Goal: Use online tool/utility: Use online tool/utility

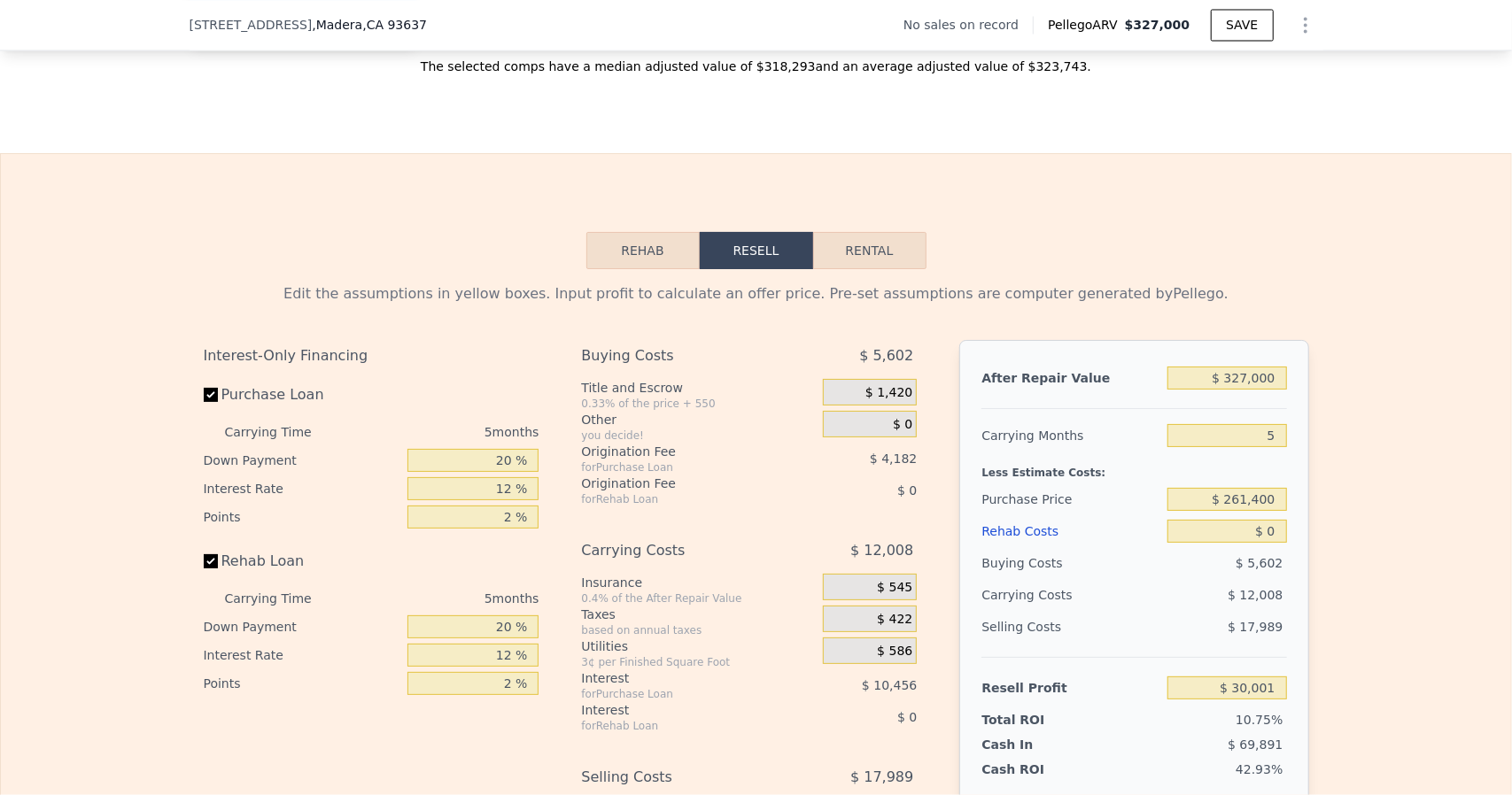
scroll to position [2560, 0]
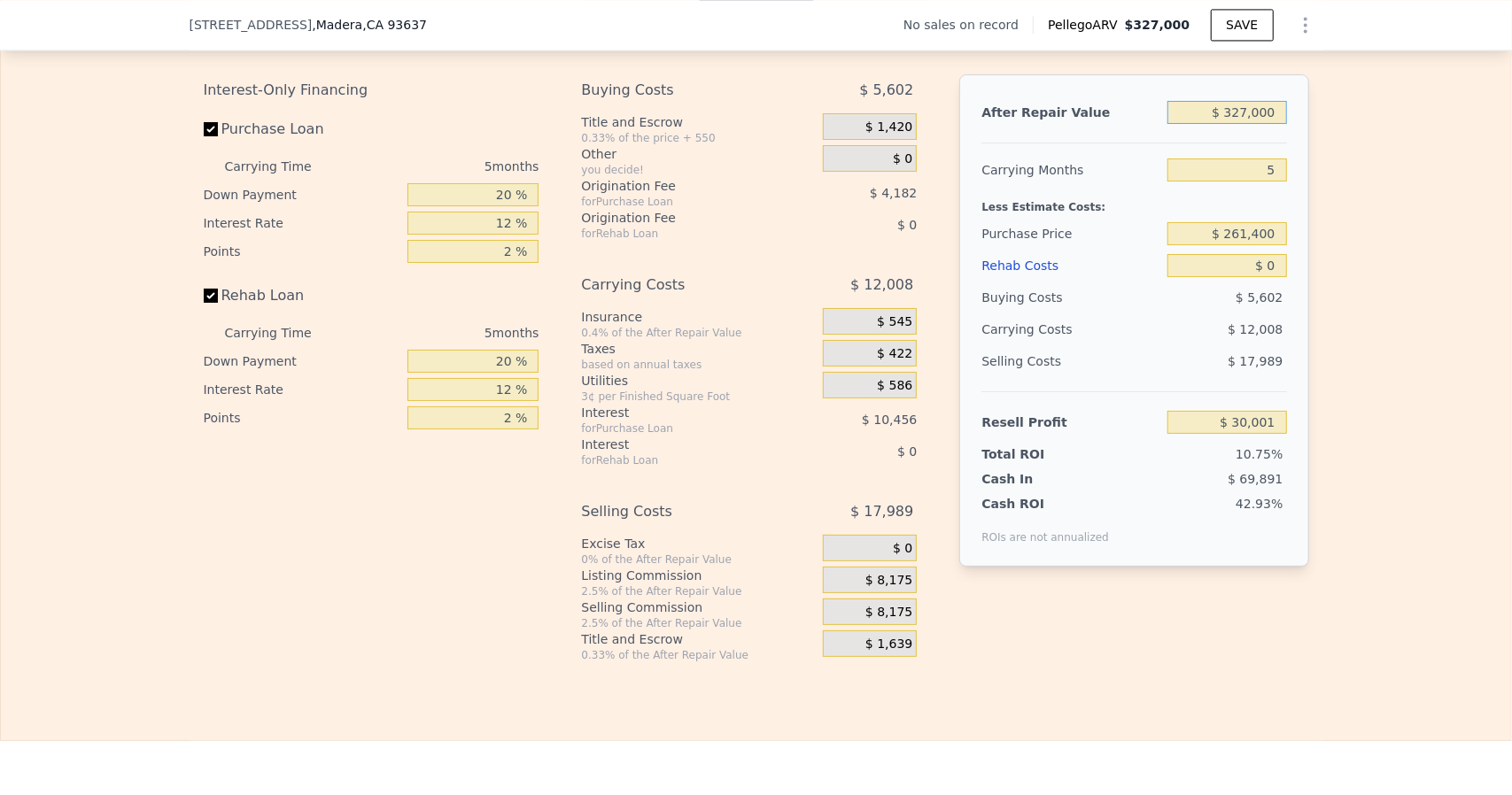
click at [1269, 124] on input "$ 327,000" at bounding box center [1226, 112] width 119 height 23
type input "6"
type input "$ 27,600"
type input "$ 185,000"
type input "$ 109,142"
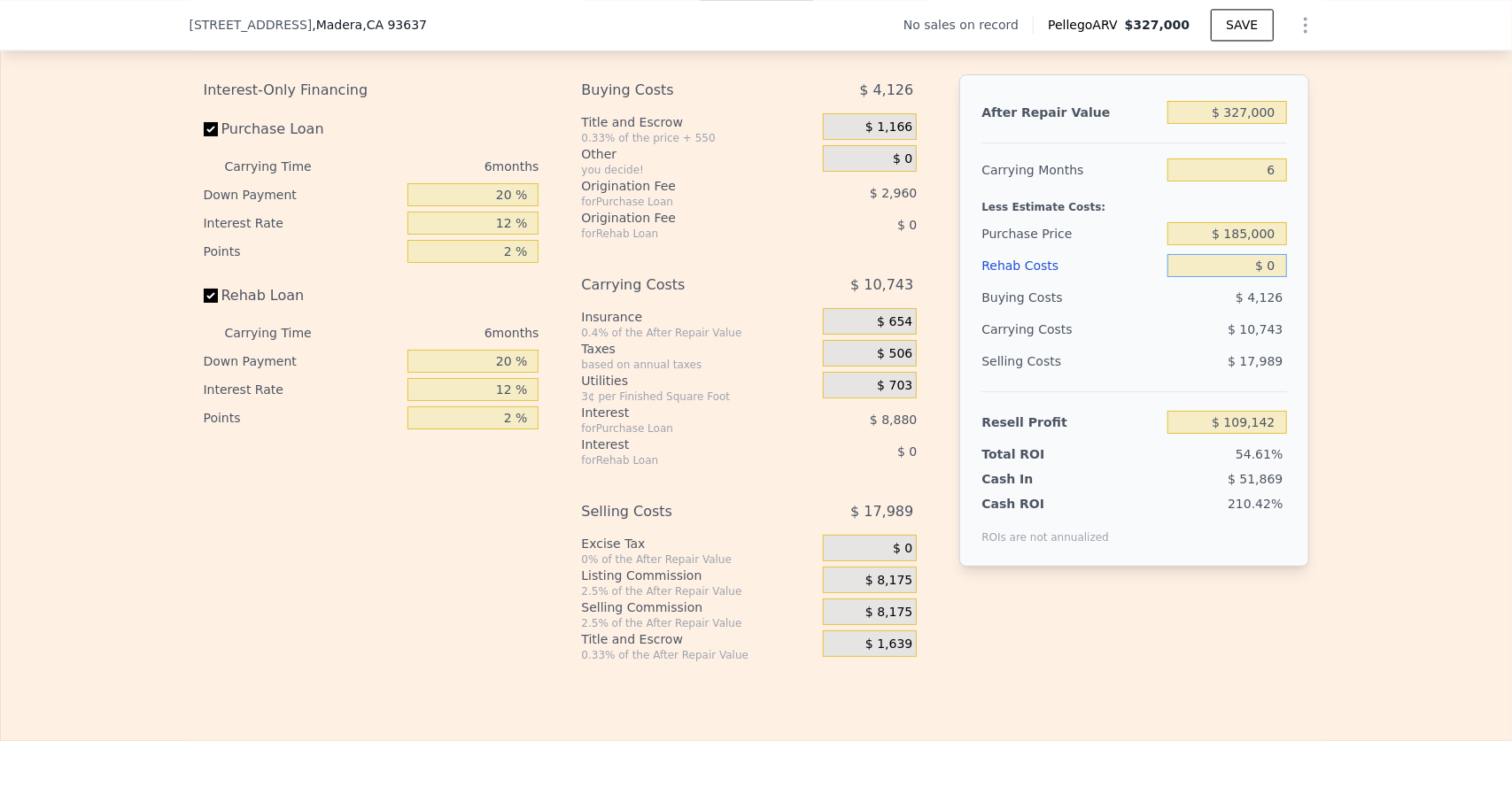
type input "$ 8"
type input "$ 109,134"
type input "$ 85"
type input "$ 109,050"
type input "$ 8,500"
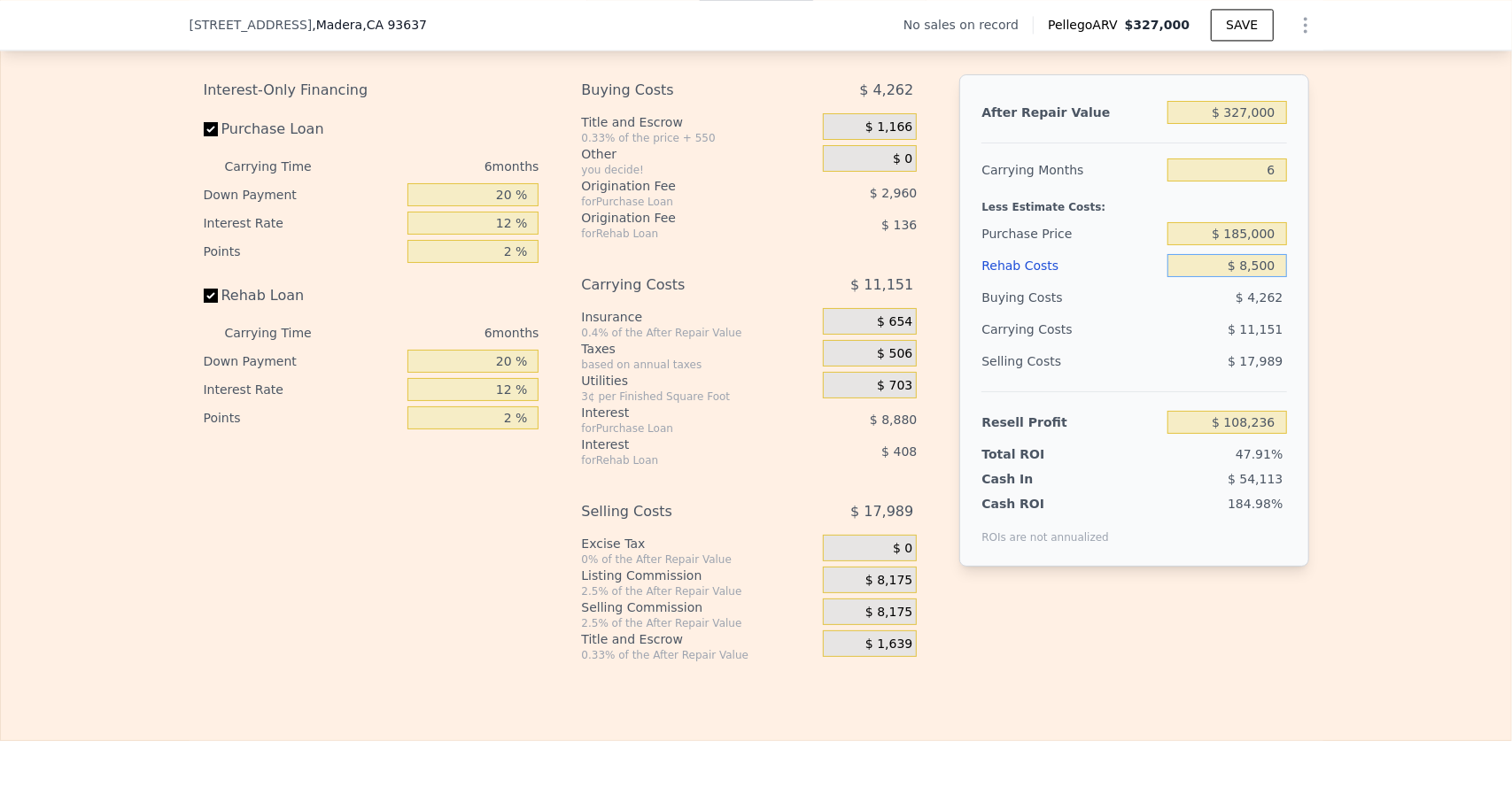
type input "$ 100,098"
type input "$ 85,000"
type input "$ 18,702"
type input "$ 85,000"
click at [511, 206] on input "20 %" at bounding box center [472, 194] width 131 height 23
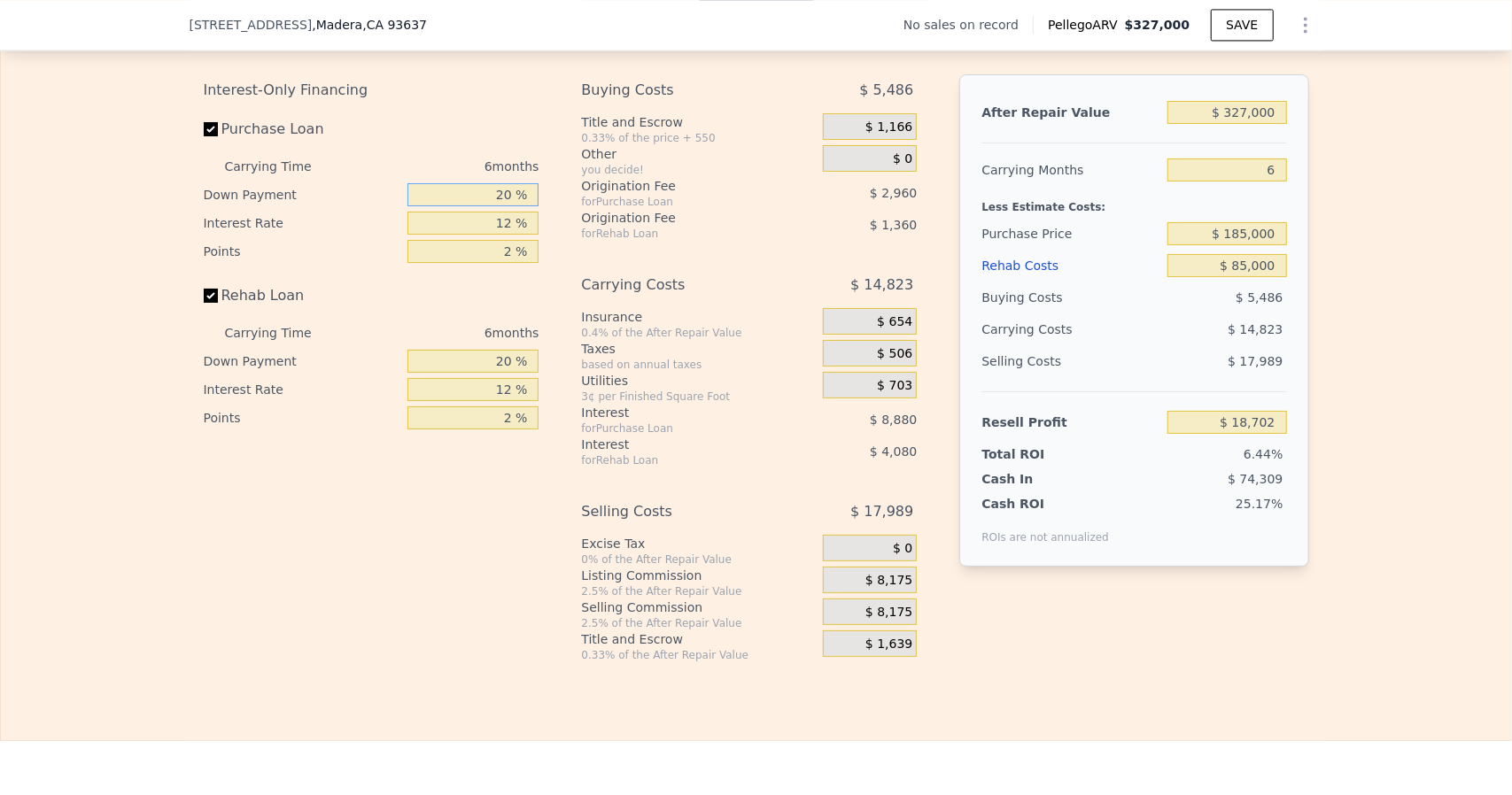
type input "2 %"
type input "$ 16,038"
type input "1 %"
type input "$ 15,887"
type input "10 %"
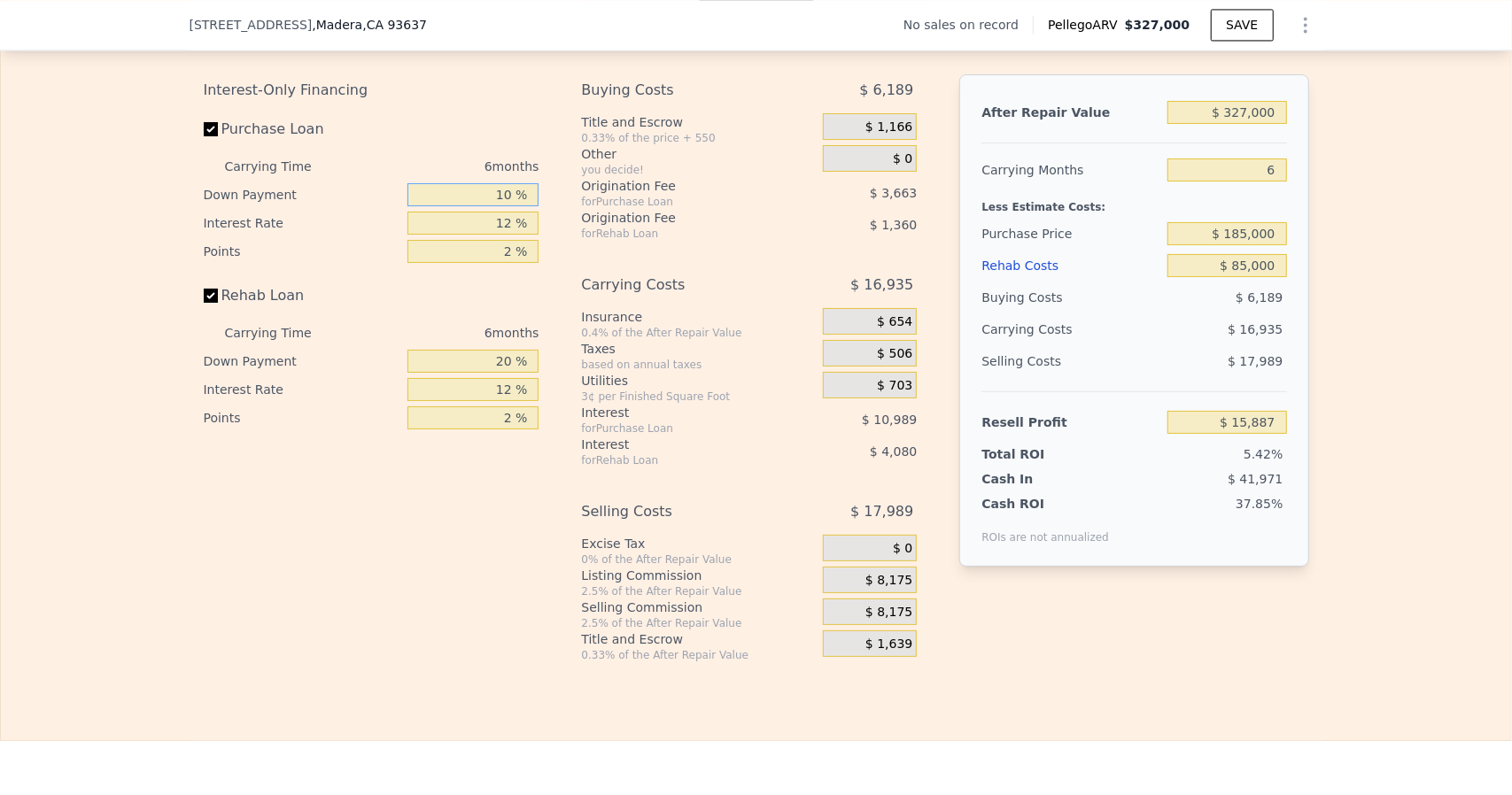
type input "$ 17,222"
type input "10 %"
type input "8 %"
type input "$ 20,552"
type input "8.9 %"
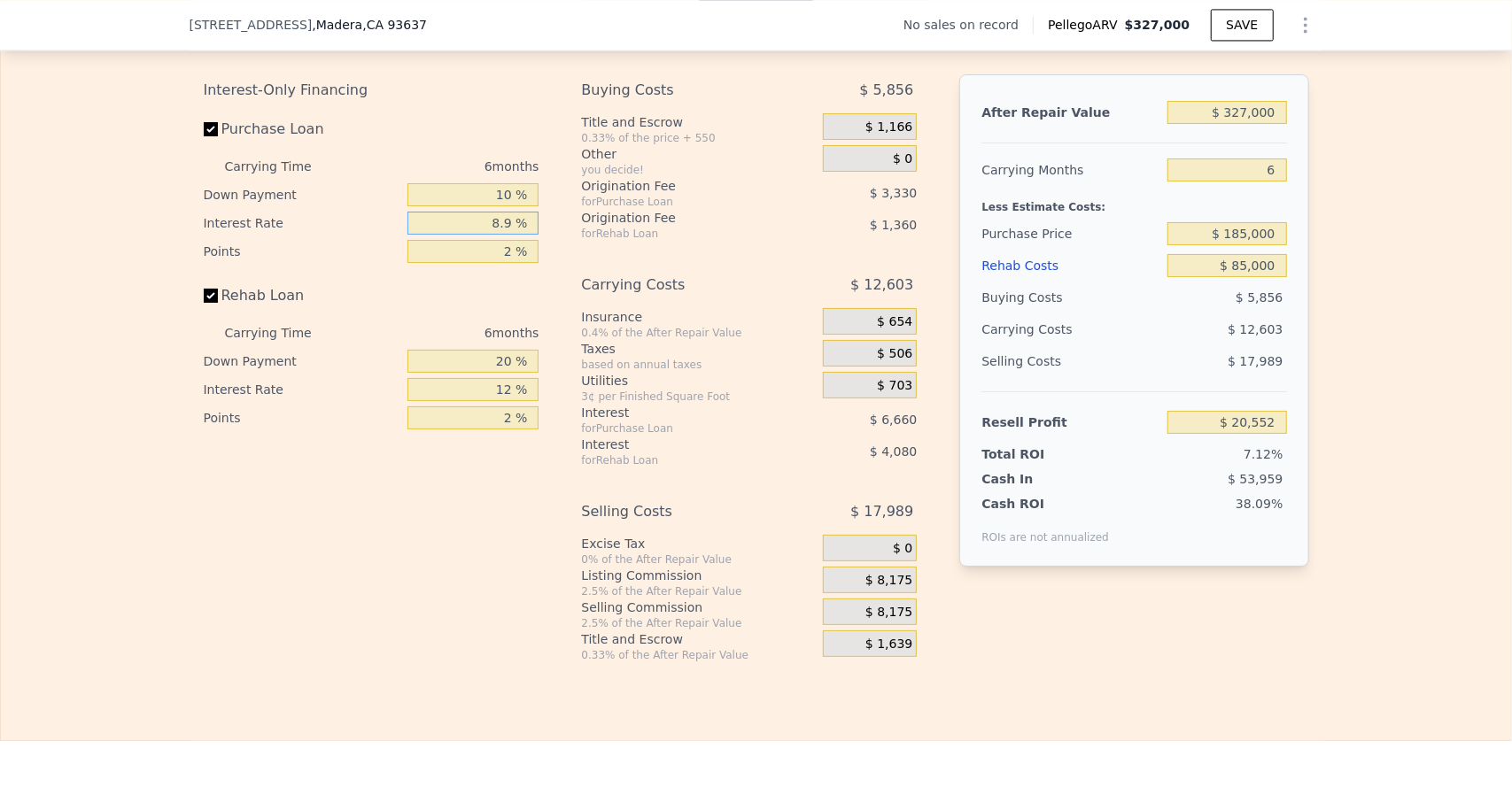
type input "$ 19,802"
type input "8.95 %"
type input "$ 19,760"
type input "8.95 %"
type input "1 %"
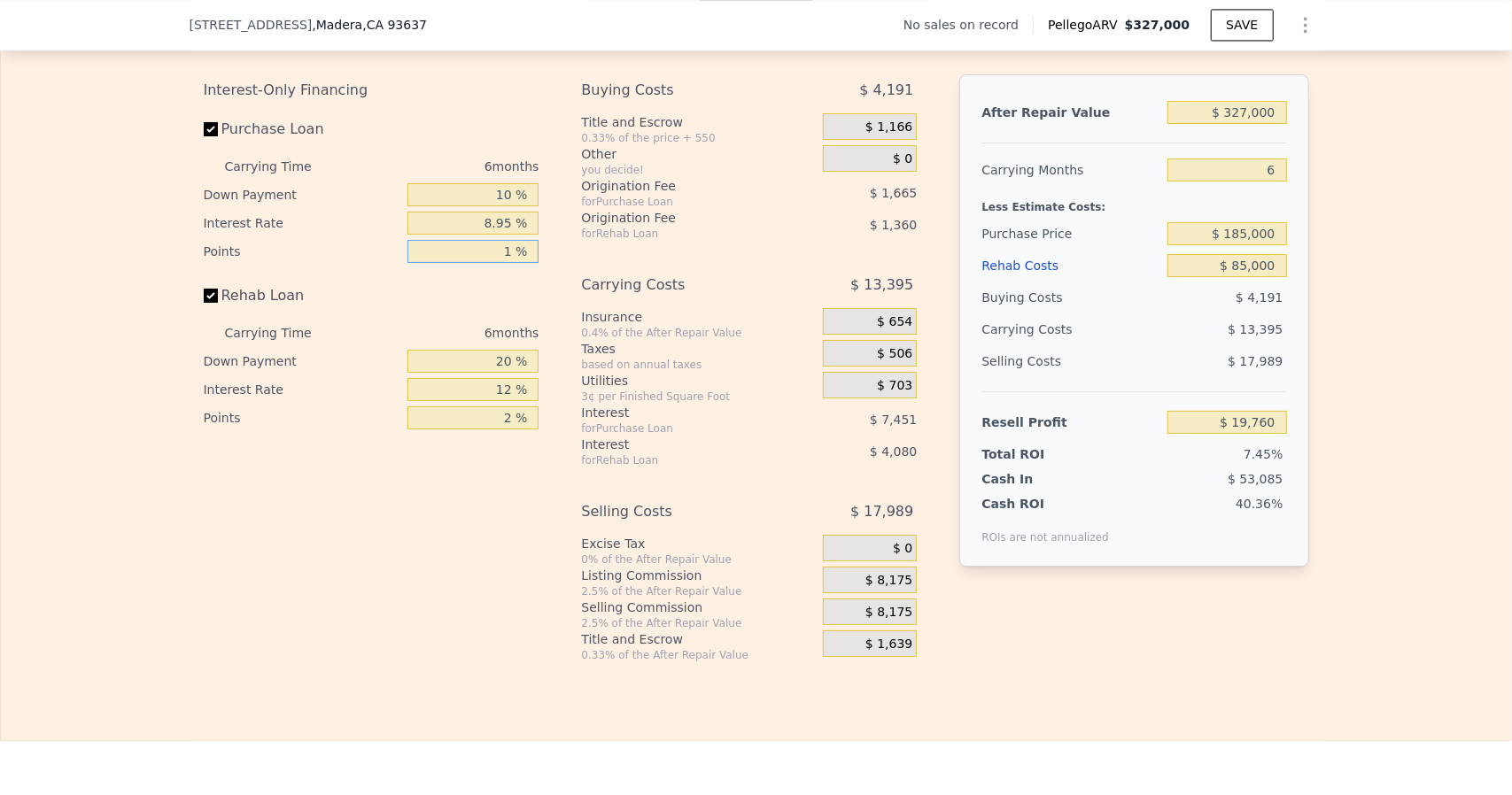
type input "$ 21,425"
type input "1 %"
click at [513, 373] on input "20 %" at bounding box center [472, 361] width 131 height 23
type input "2 %"
type input "$ 20,201"
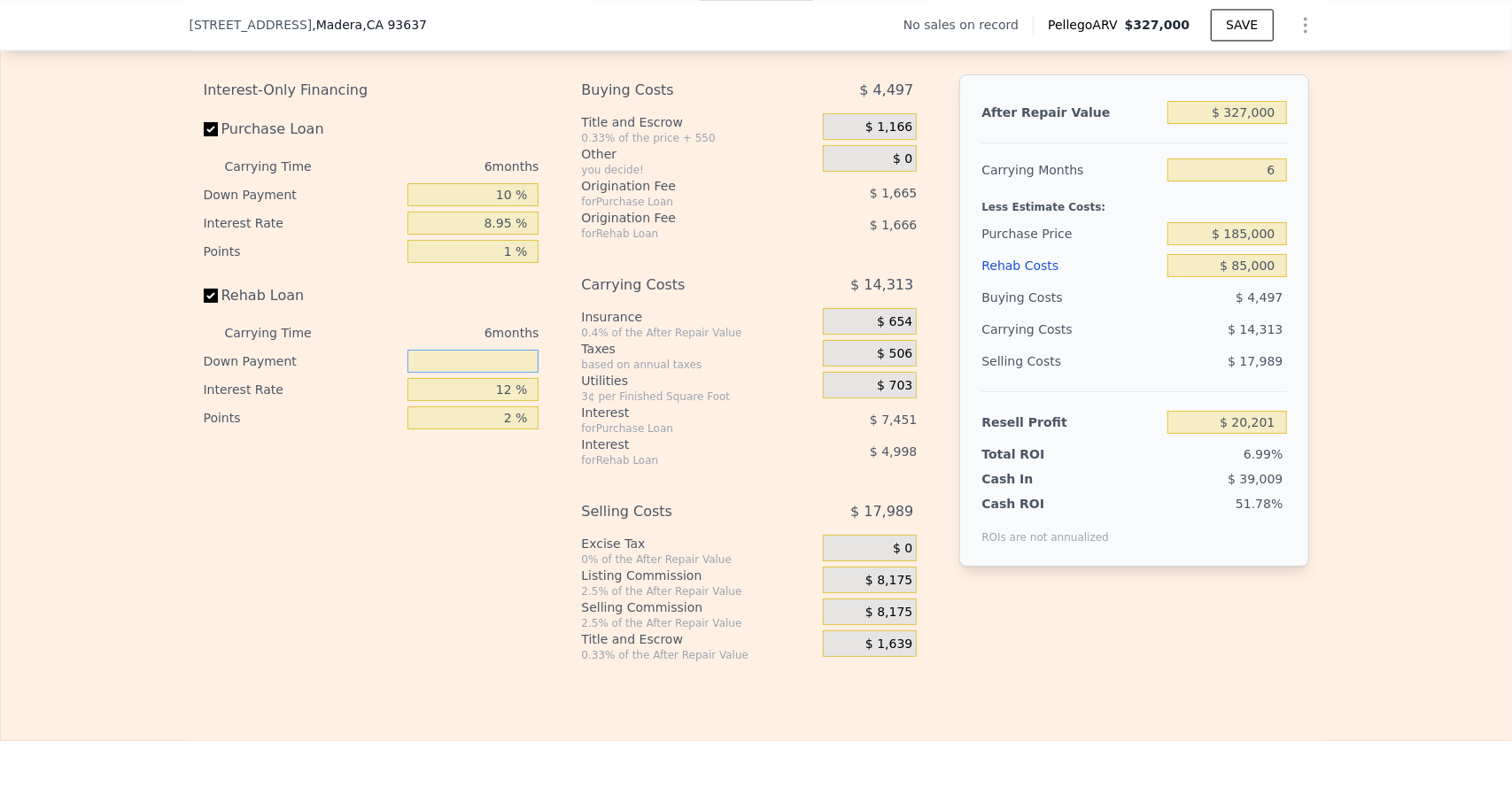
type input "0 %"
type input "$ 20,065"
type input "0 %"
type input "8 %"
type input "$ 21,763"
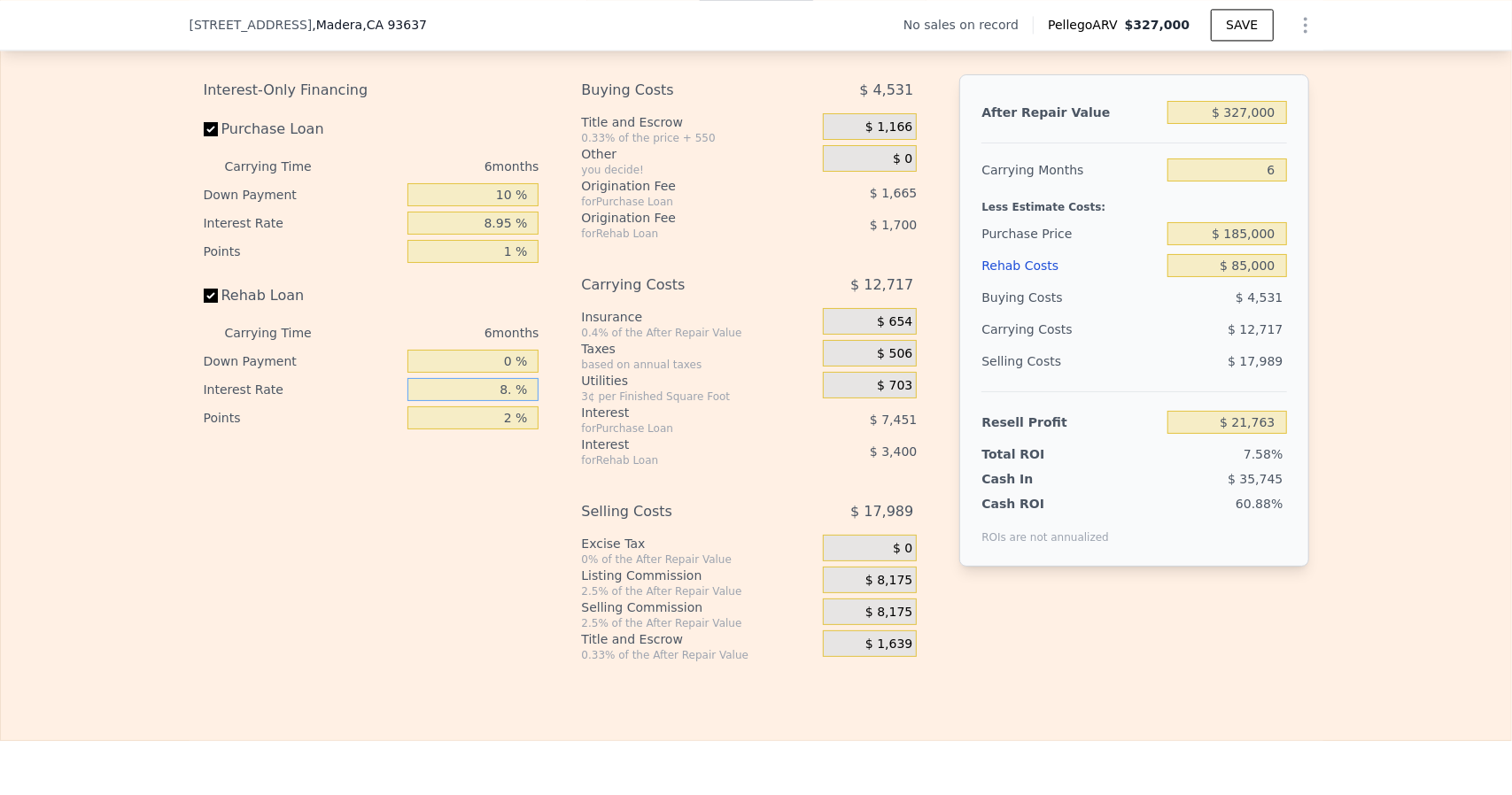
type input "8.9 %"
type input "$ 21,385"
type input "8.95 %"
type input "$ 21,361"
type input "8.95 %"
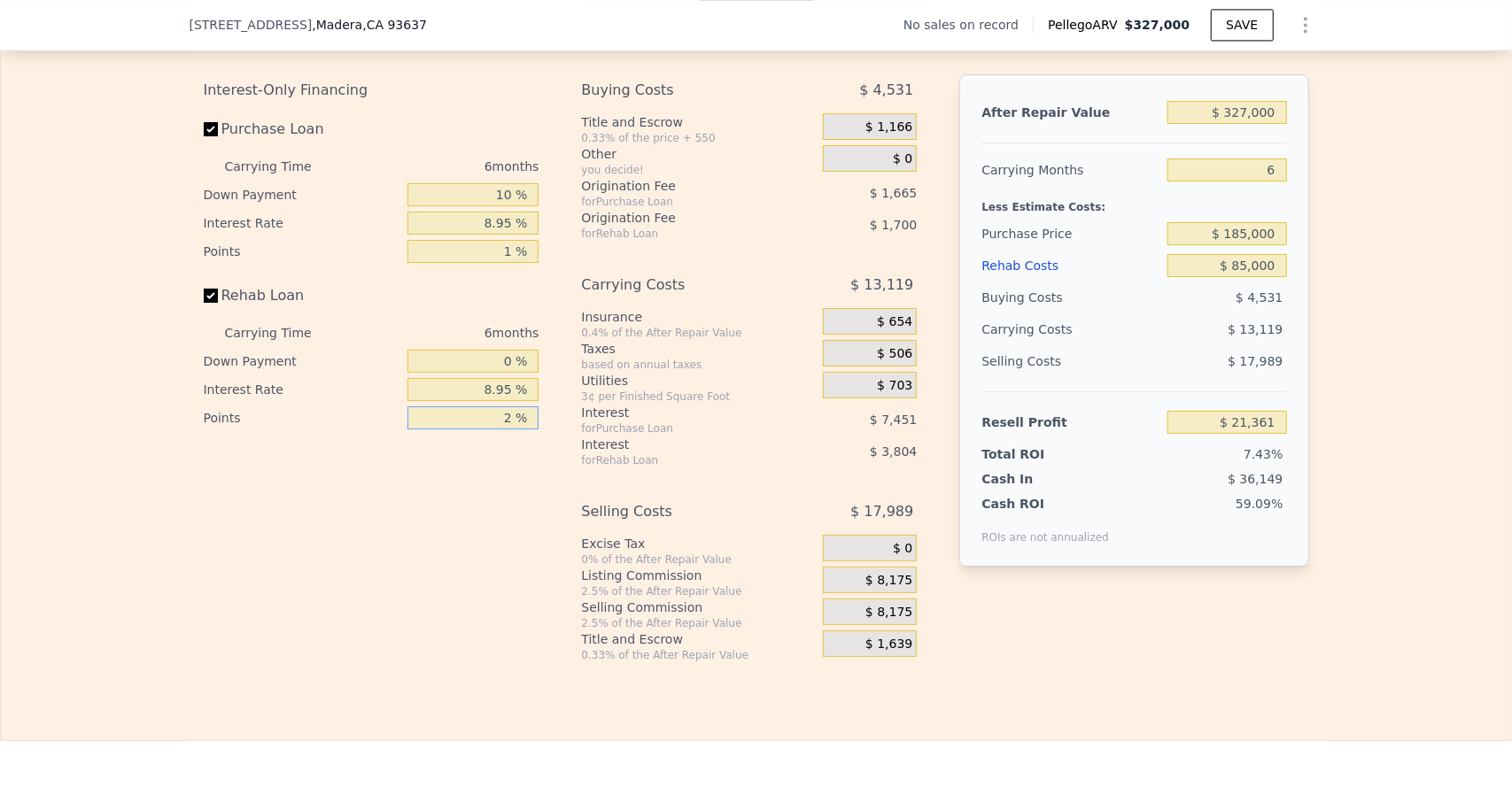
type input "2 %"
type input "1 %"
type input "$ 22,211"
type input "1 %"
click at [847, 140] on div "$ 1,166" at bounding box center [870, 126] width 94 height 26
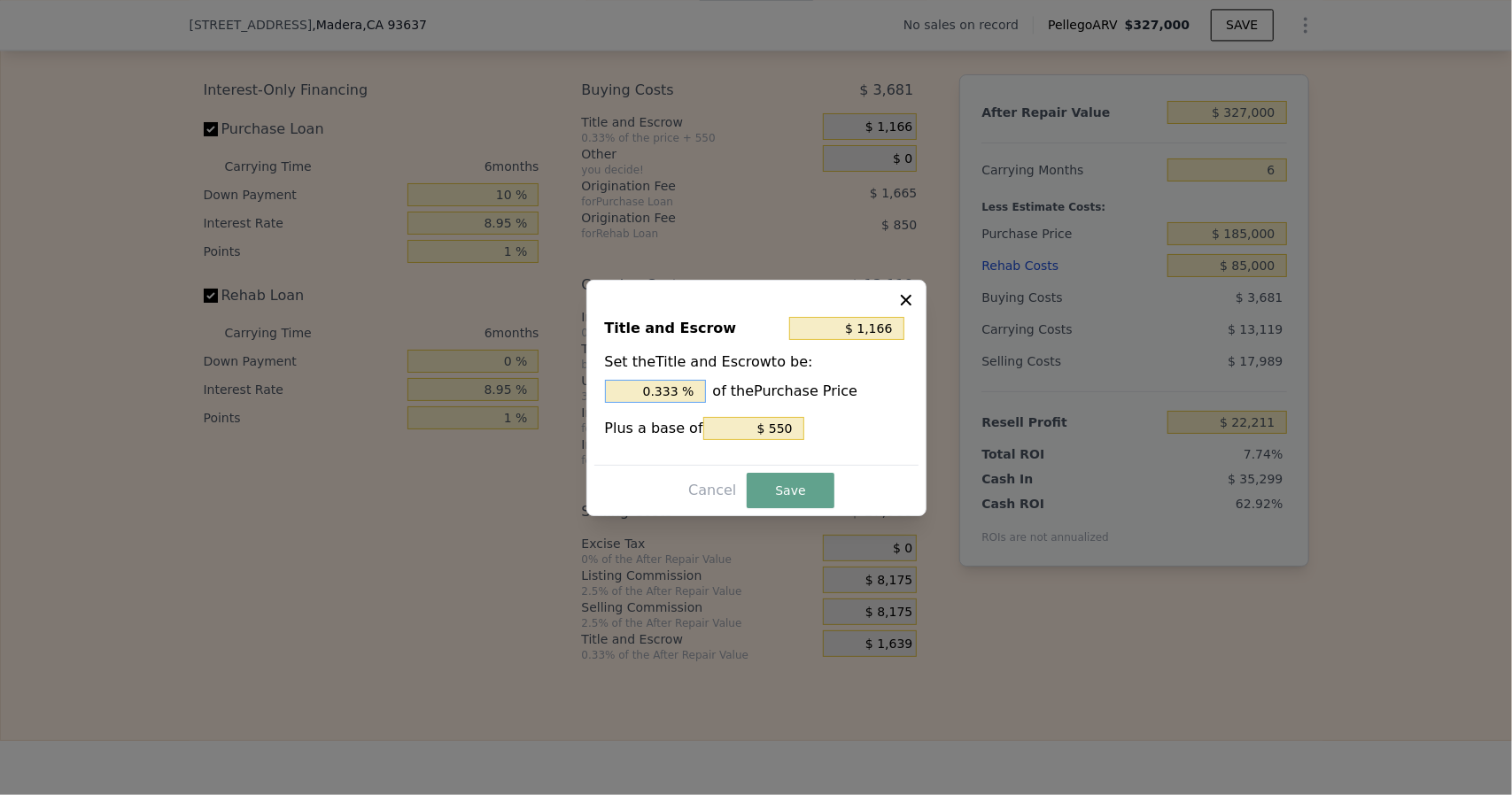
click at [683, 393] on input "0.333 %" at bounding box center [655, 391] width 101 height 23
type input "$ 1,161"
type input "0.33 %"
type input "$ 1,105"
type input "0.3 %"
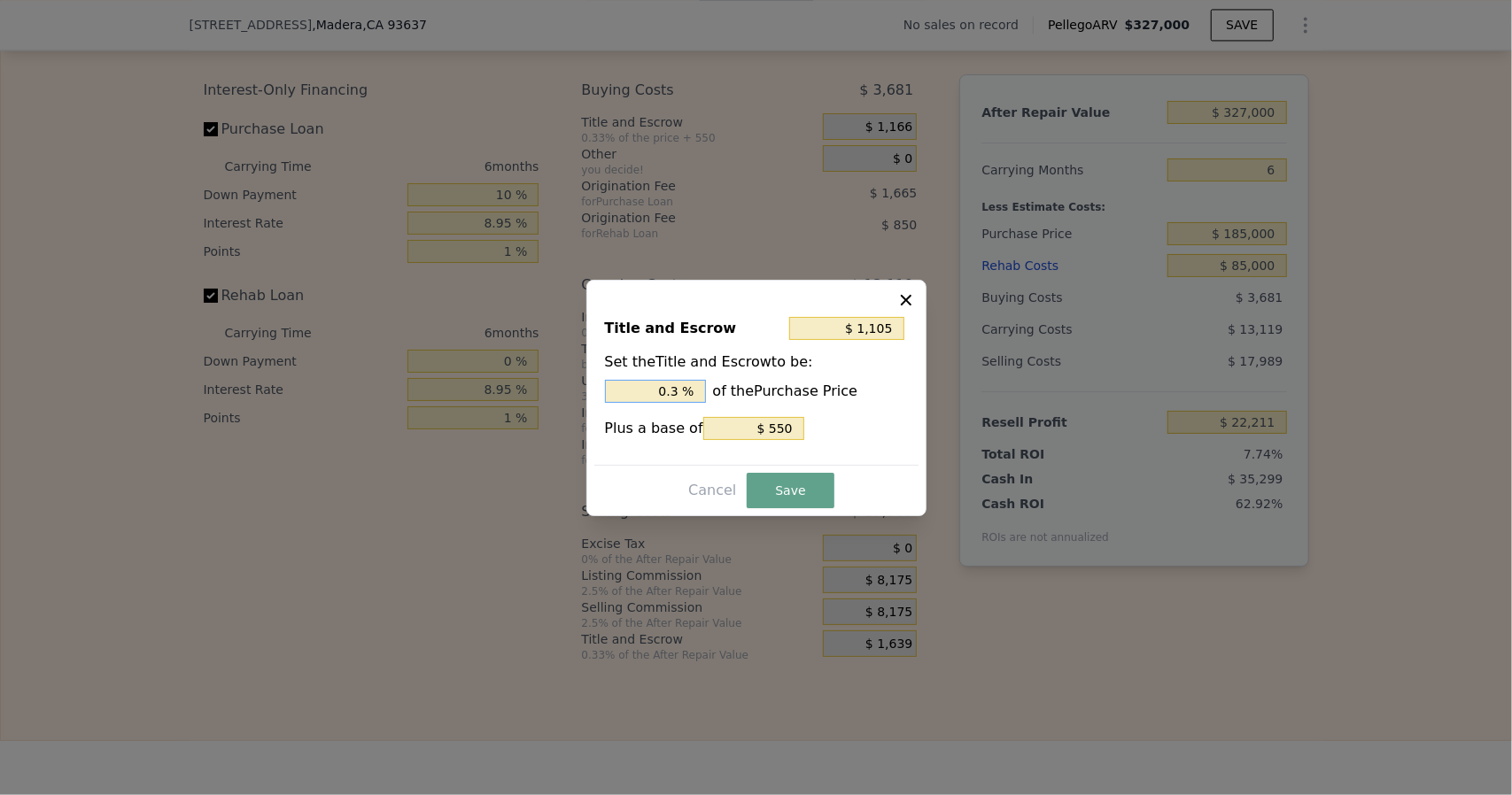
type input "$ 550"
type input "0 %"
type input "$ 2,400"
type input "1. %"
type input "$ 3,880"
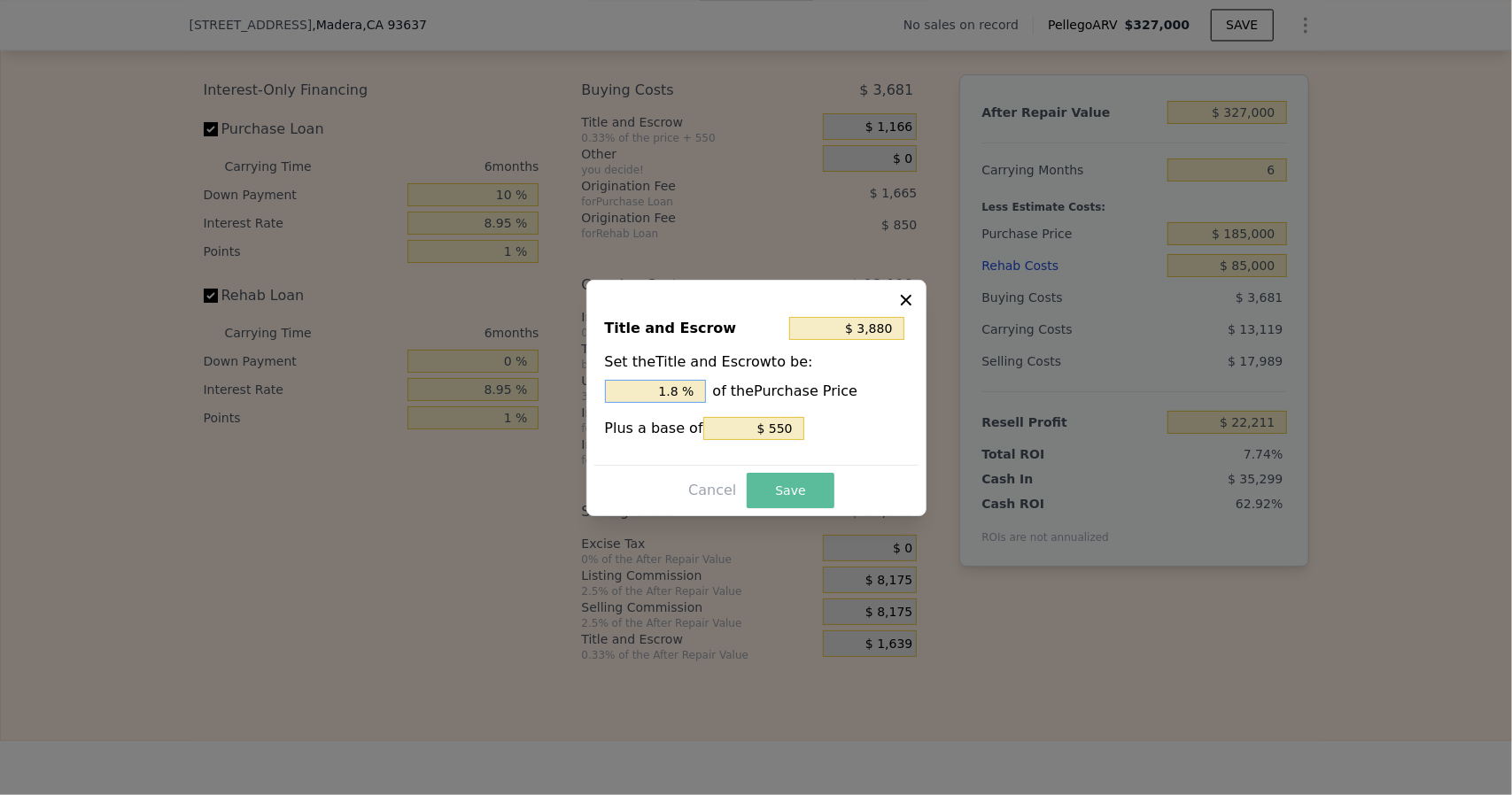
type input "1.8 %"
click at [766, 489] on button "Save" at bounding box center [790, 490] width 87 height 35
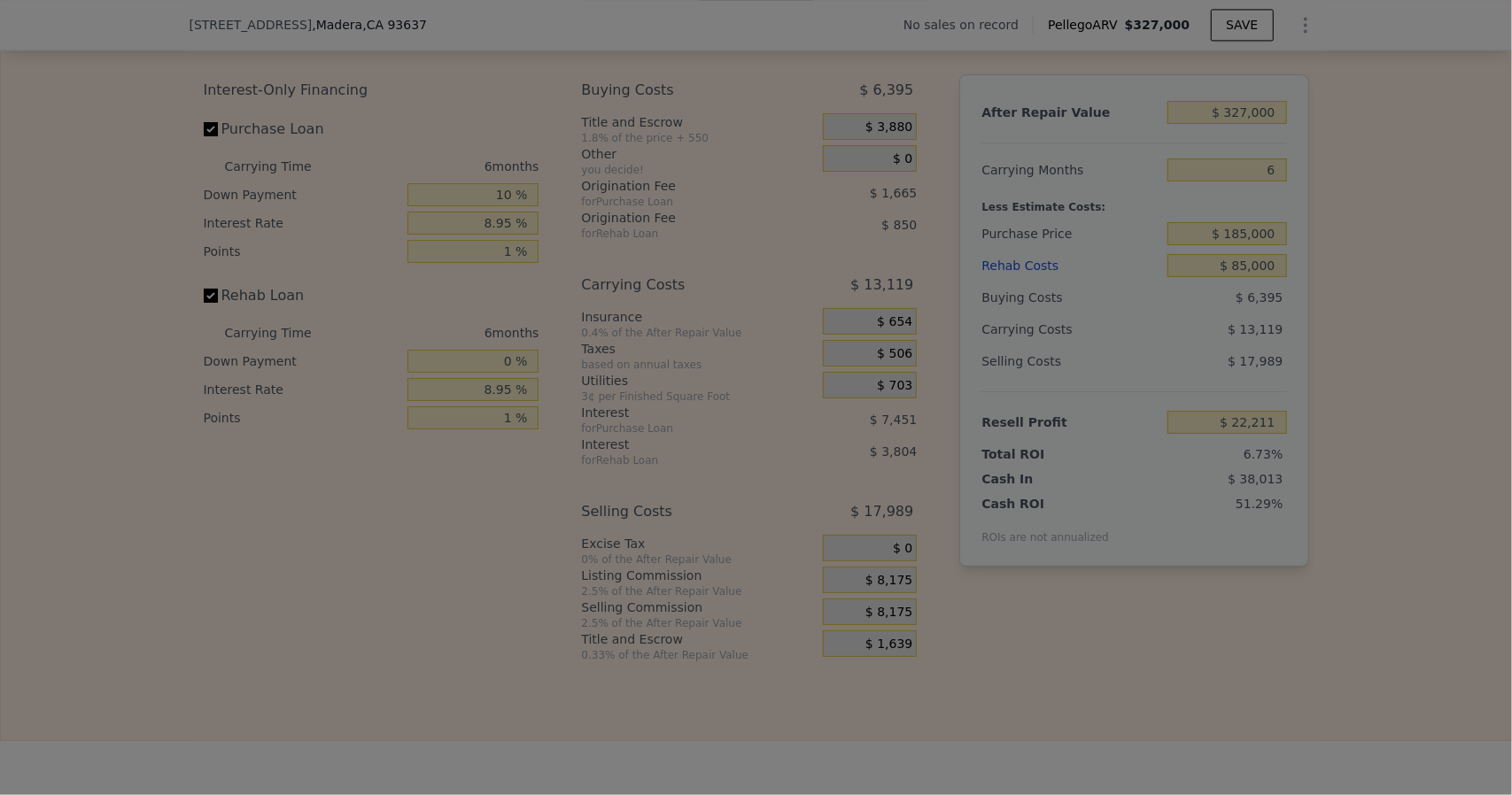
type input "$ 19,497"
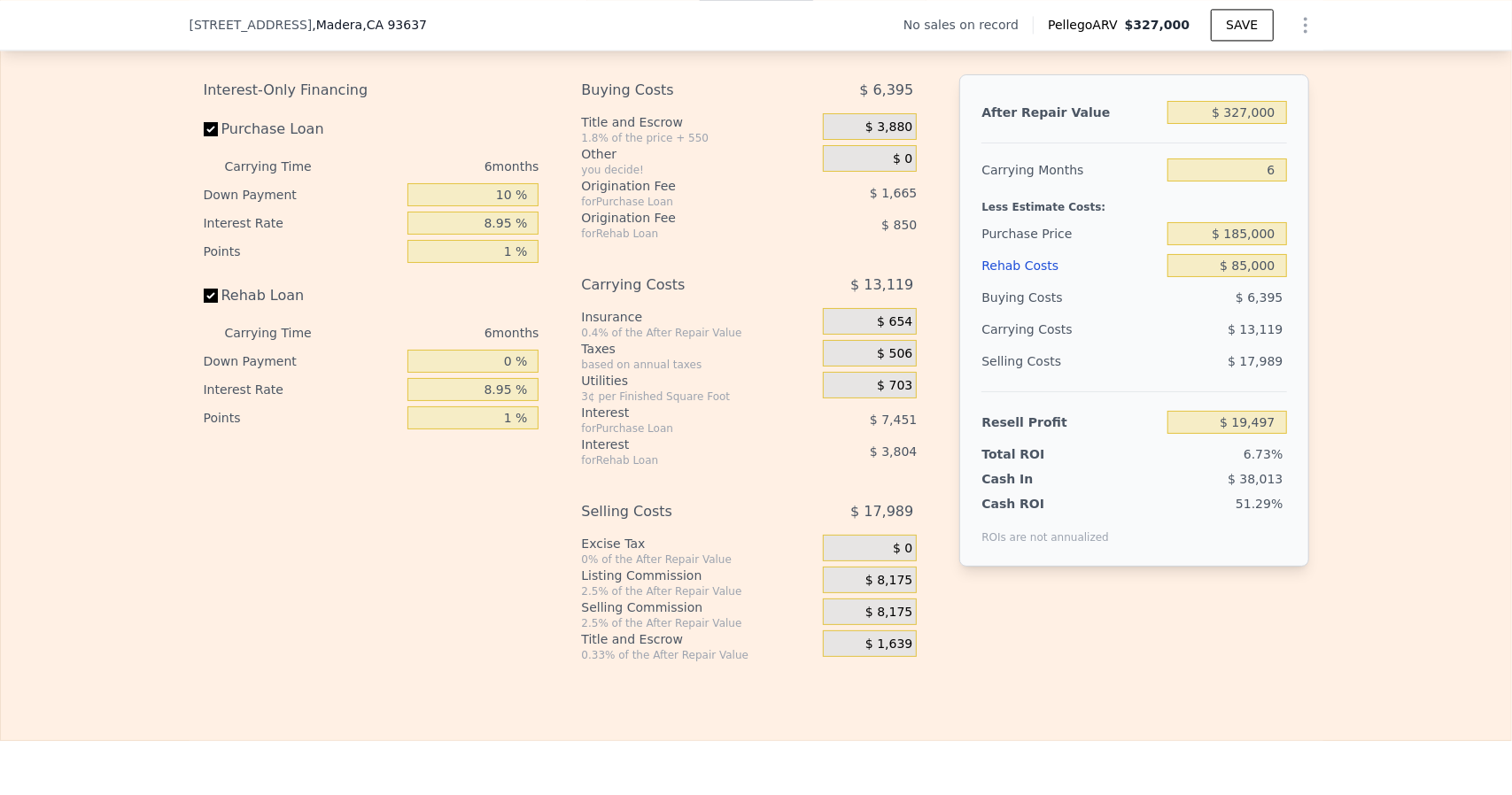
click at [889, 136] on span "$ 3,880" at bounding box center [889, 128] width 47 height 16
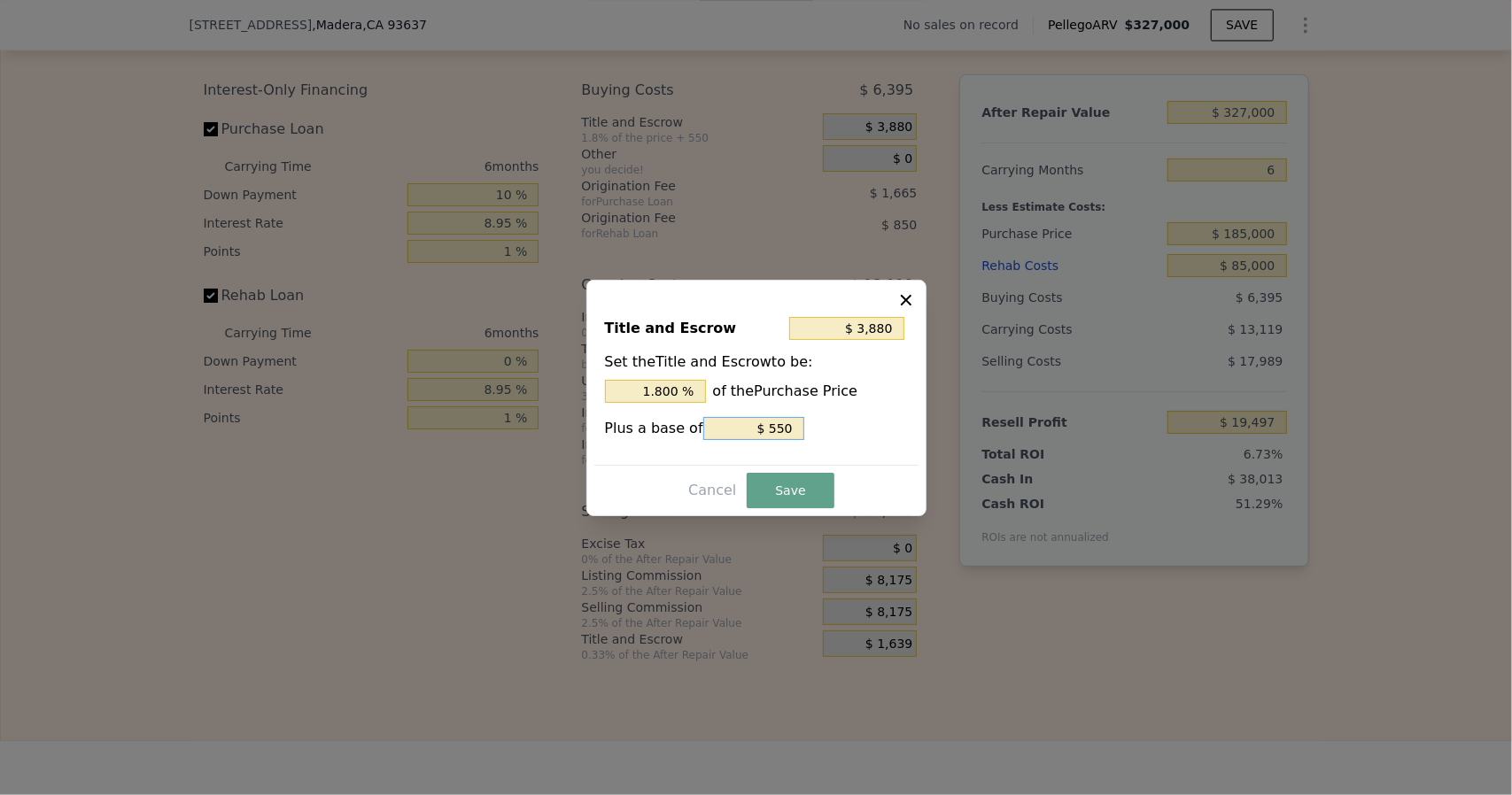
click at [790, 428] on input "$ 550" at bounding box center [754, 428] width 101 height 23
type input "$ 3,385"
type input "$ 55"
type input "$ 3,335"
type input "$ 5"
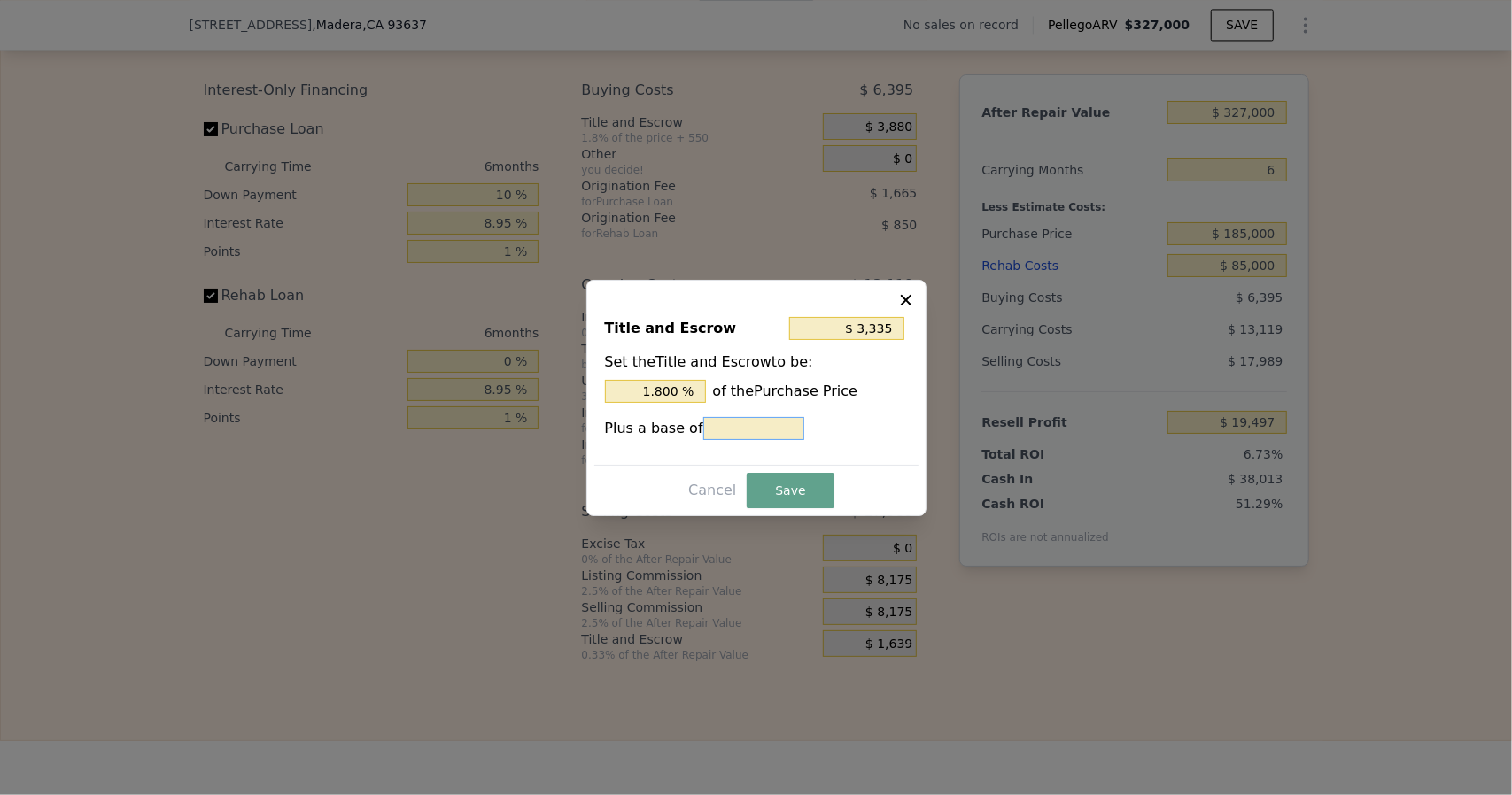
type input "$ 3,331"
type input "$ 1"
type input "$ 3,345"
type input "$ 15"
type input "$ 3,480"
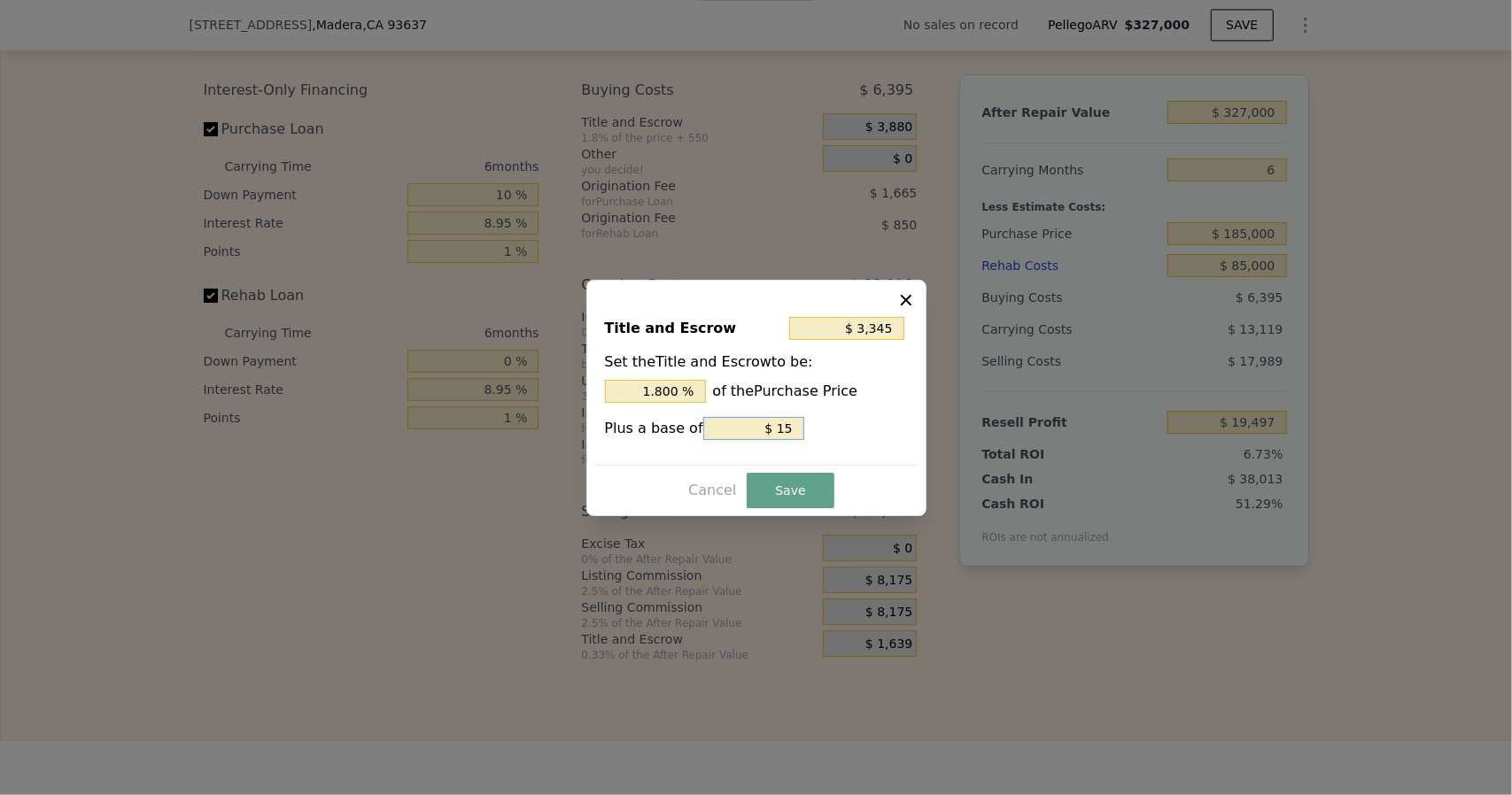
type input "$ 150"
type input "$ 4,830"
type input "$ 1,500"
click at [770, 487] on button "Save" at bounding box center [790, 490] width 87 height 35
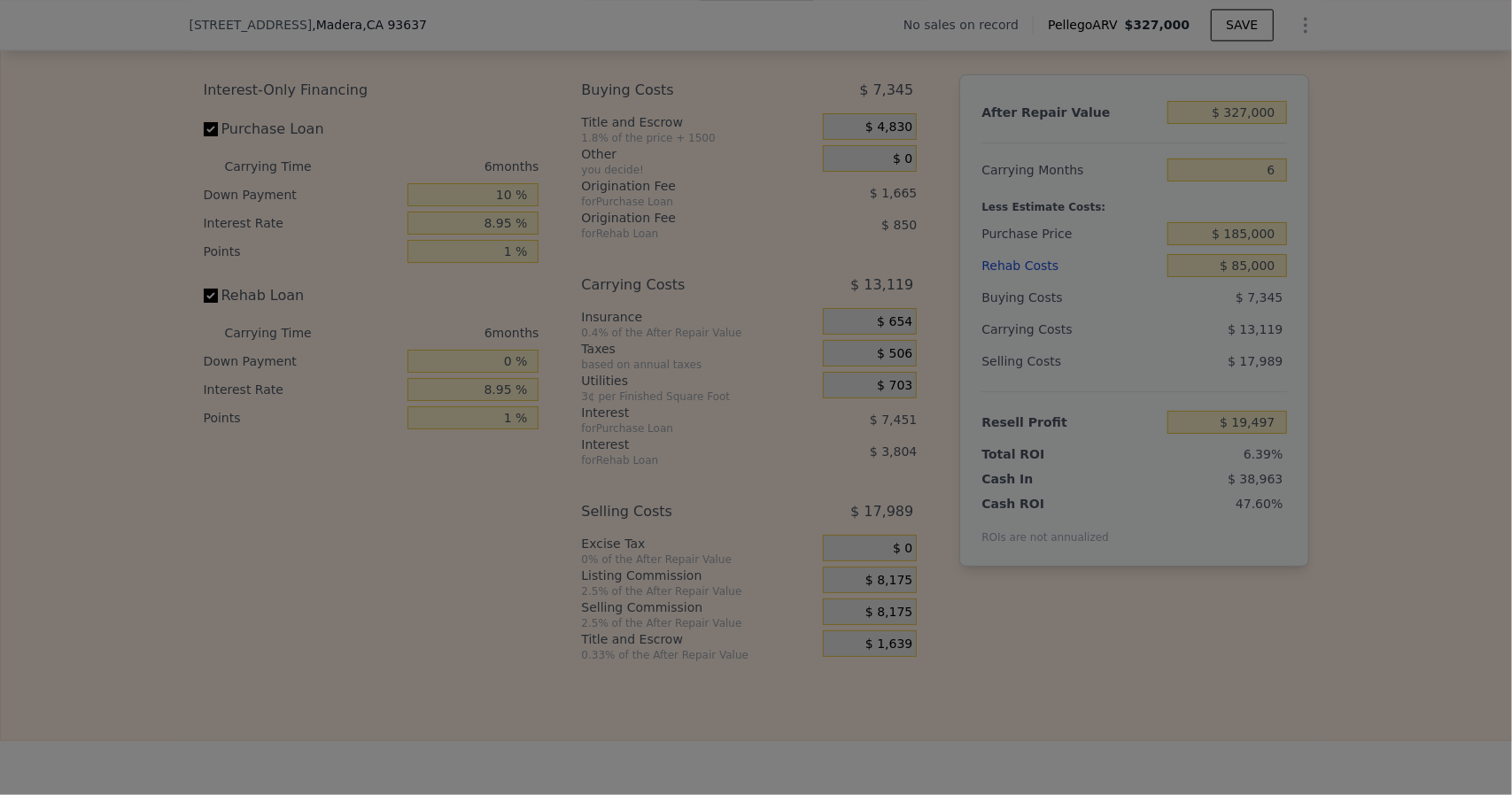
type input "$ 18,547"
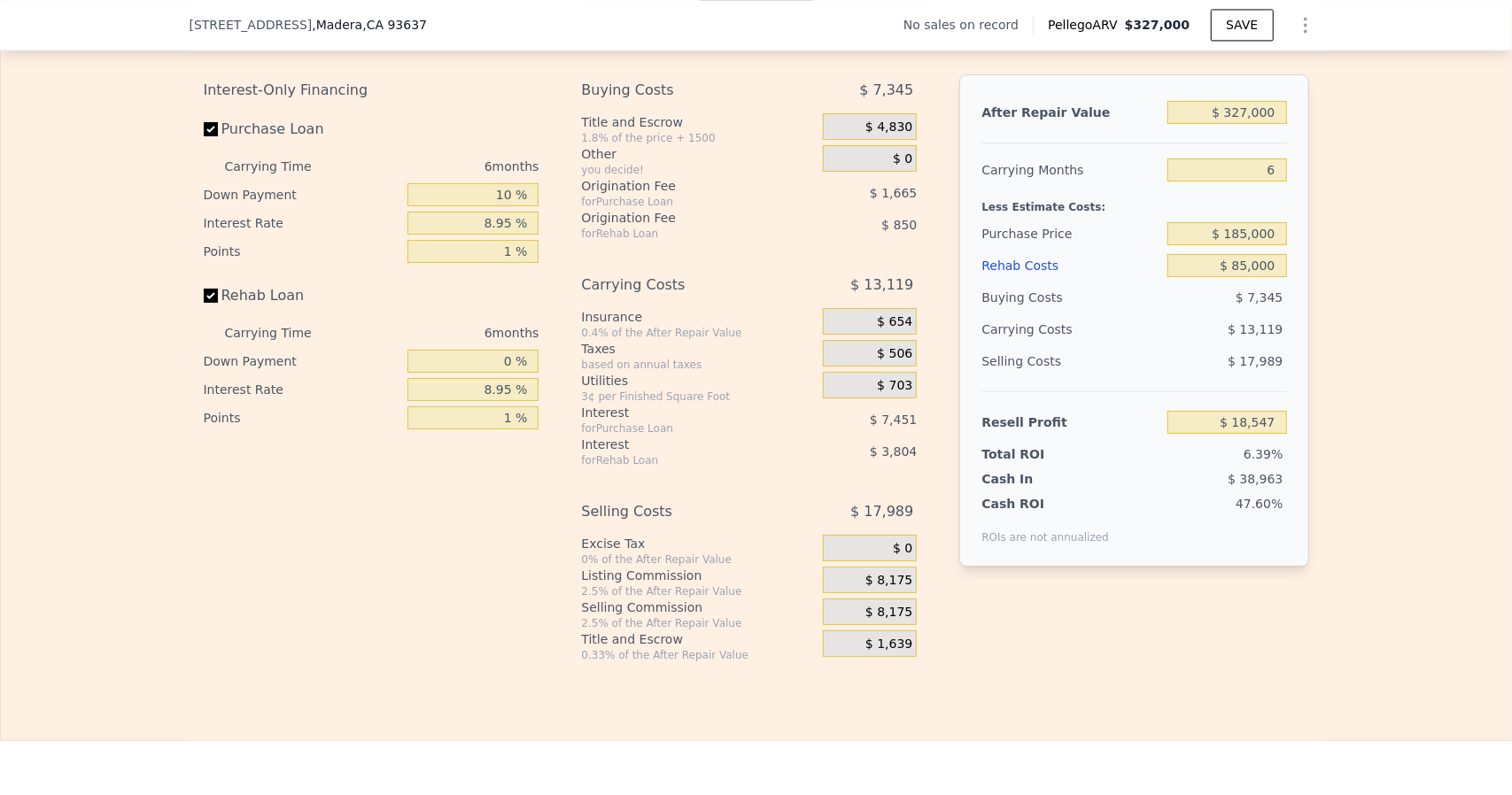
click at [888, 330] on span "$ 654" at bounding box center [894, 322] width 35 height 16
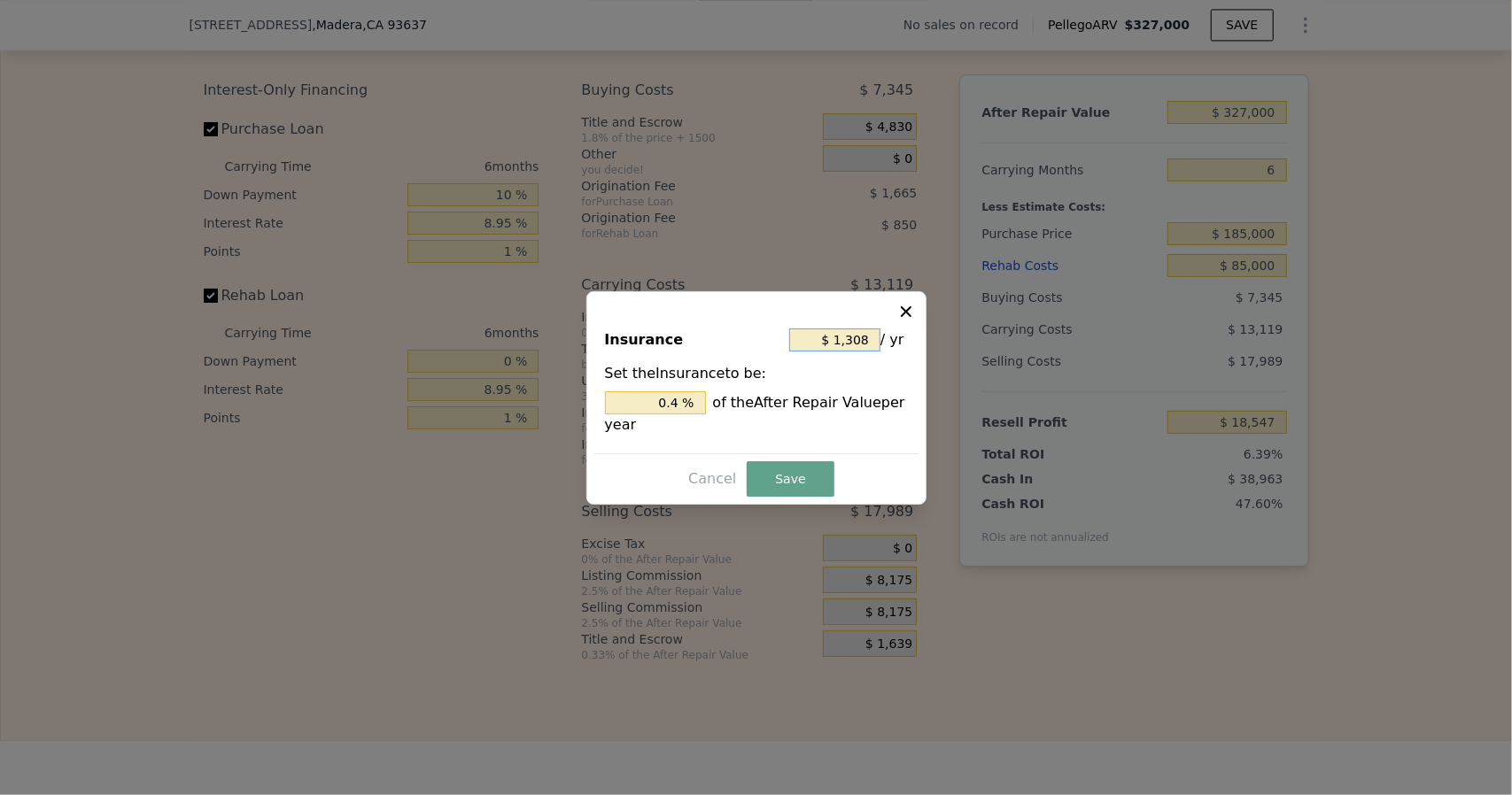
click at [875, 339] on input "$ 1,308" at bounding box center [834, 339] width 91 height 23
type input "$ 130"
type input "0.040 %"
type input "$ 13"
type input "0.004 %"
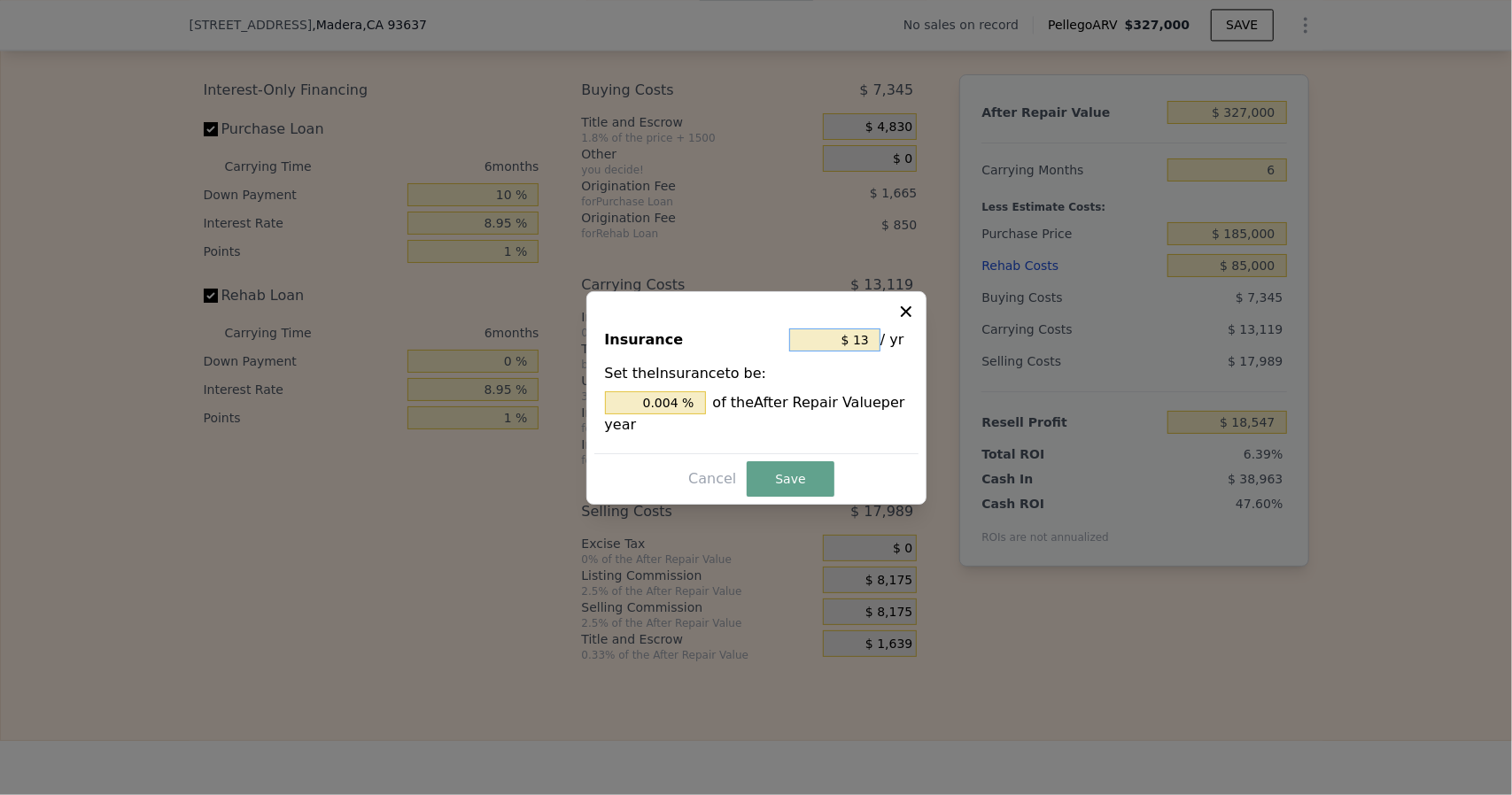
type input "$ 1"
type input "0.000 %"
type input "$ 3"
type input "0.001 %"
type input "$ 36"
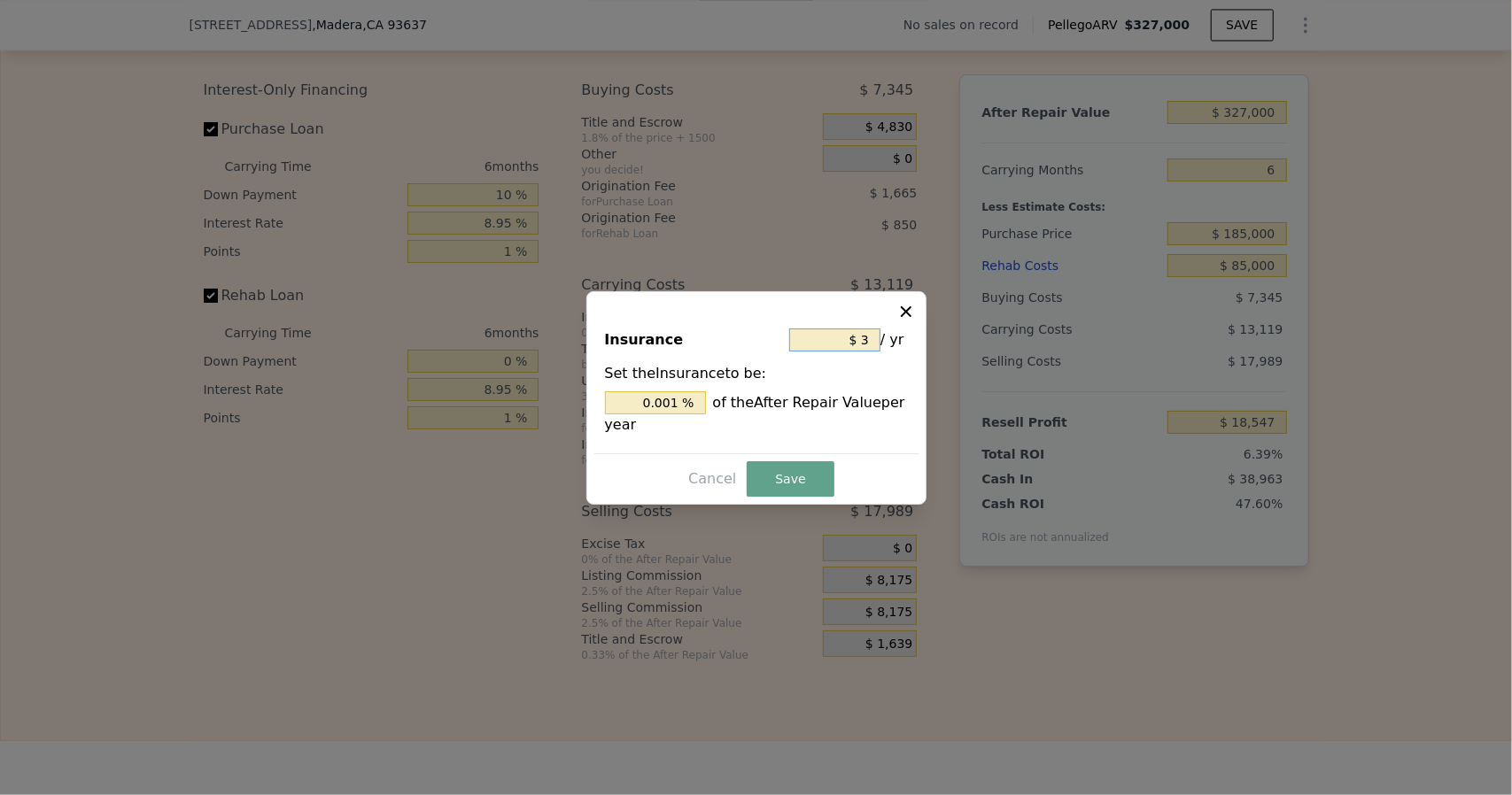
type input "0.011 %"
type input "$ 360"
type input "0.110 %"
type input "$ 3,600"
type input "1.101 %"
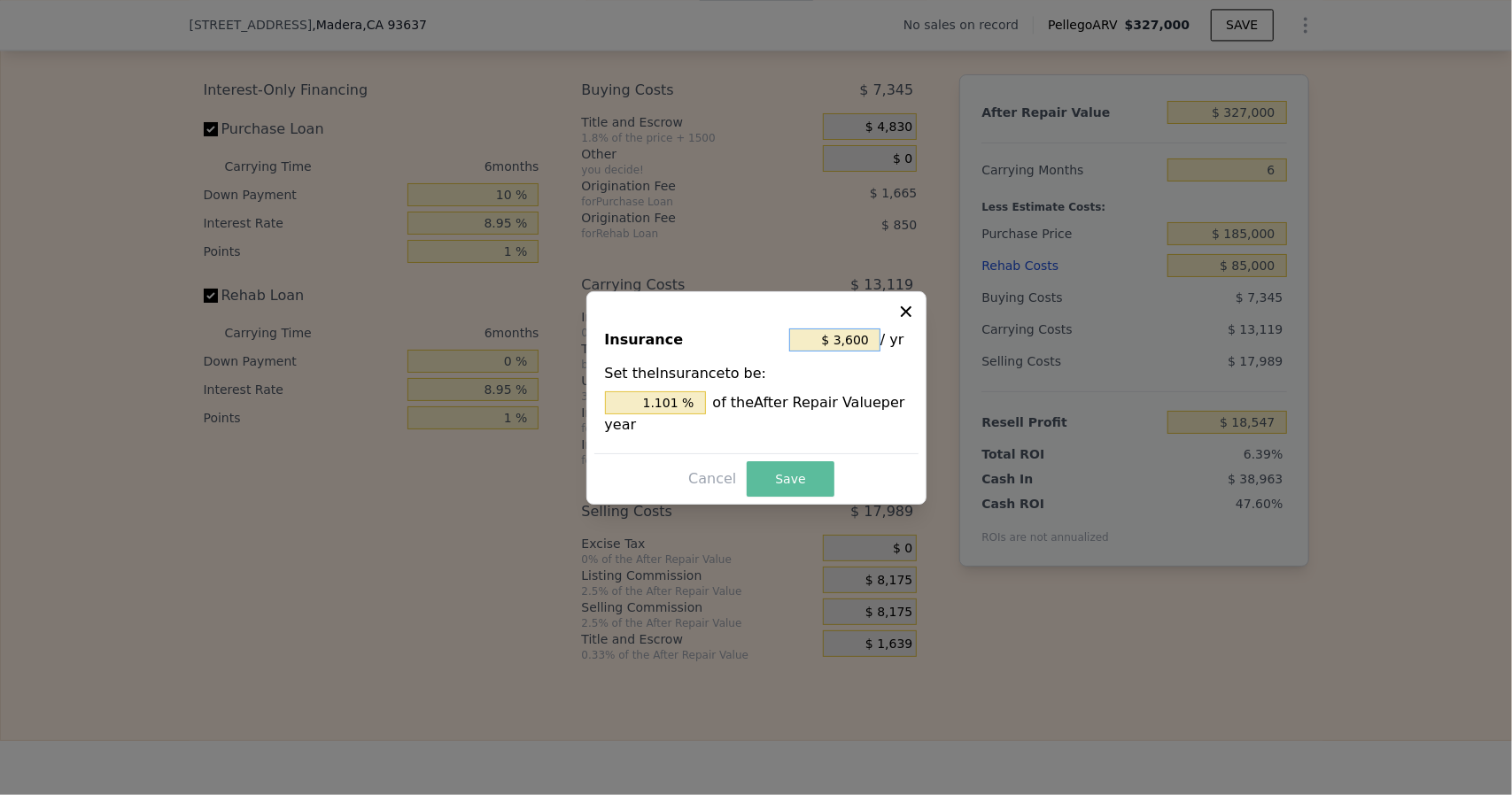
type input "$ 3,600"
click at [782, 484] on button "Save" at bounding box center [790, 478] width 87 height 35
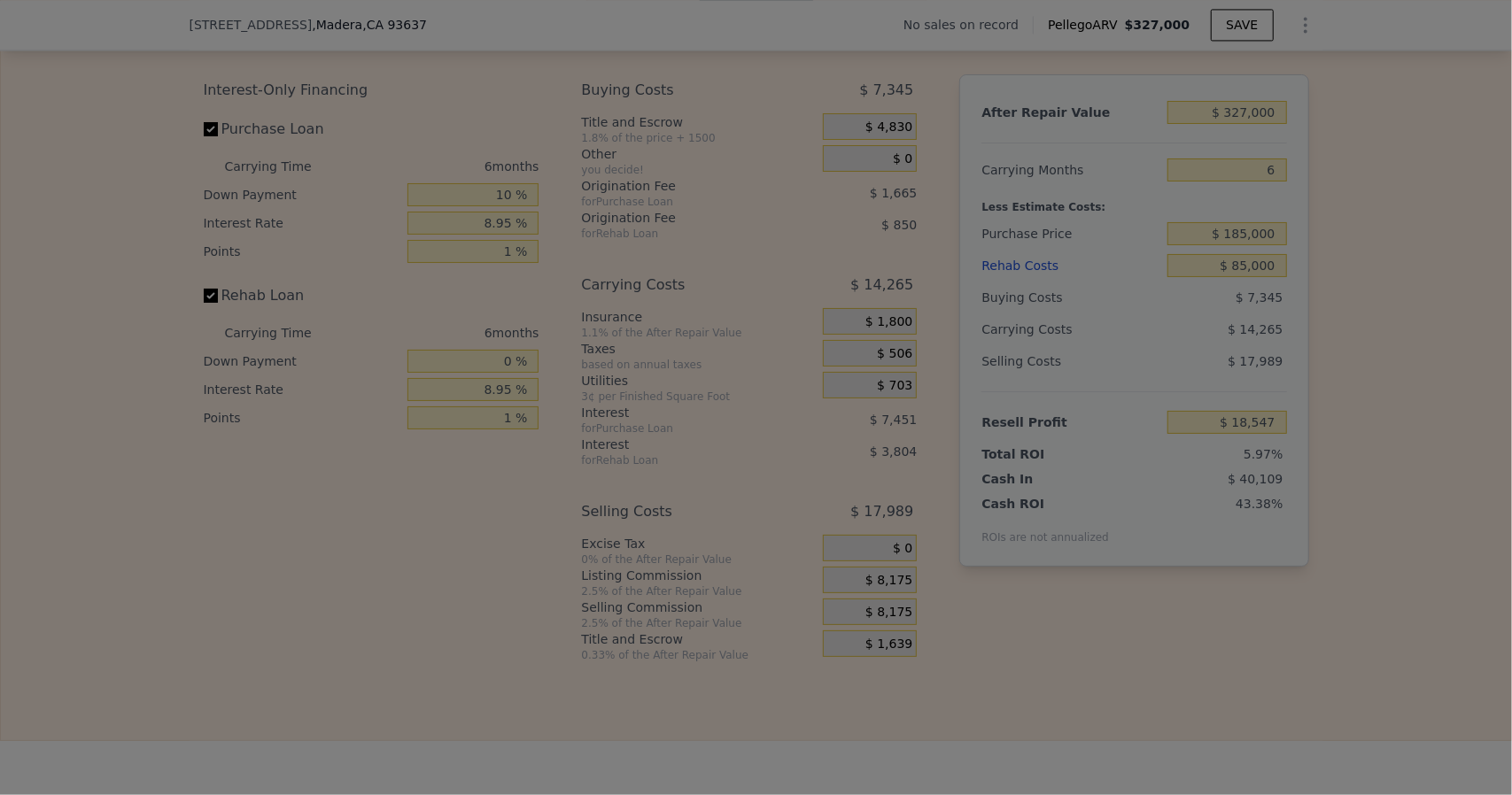
type input "$ 17,401"
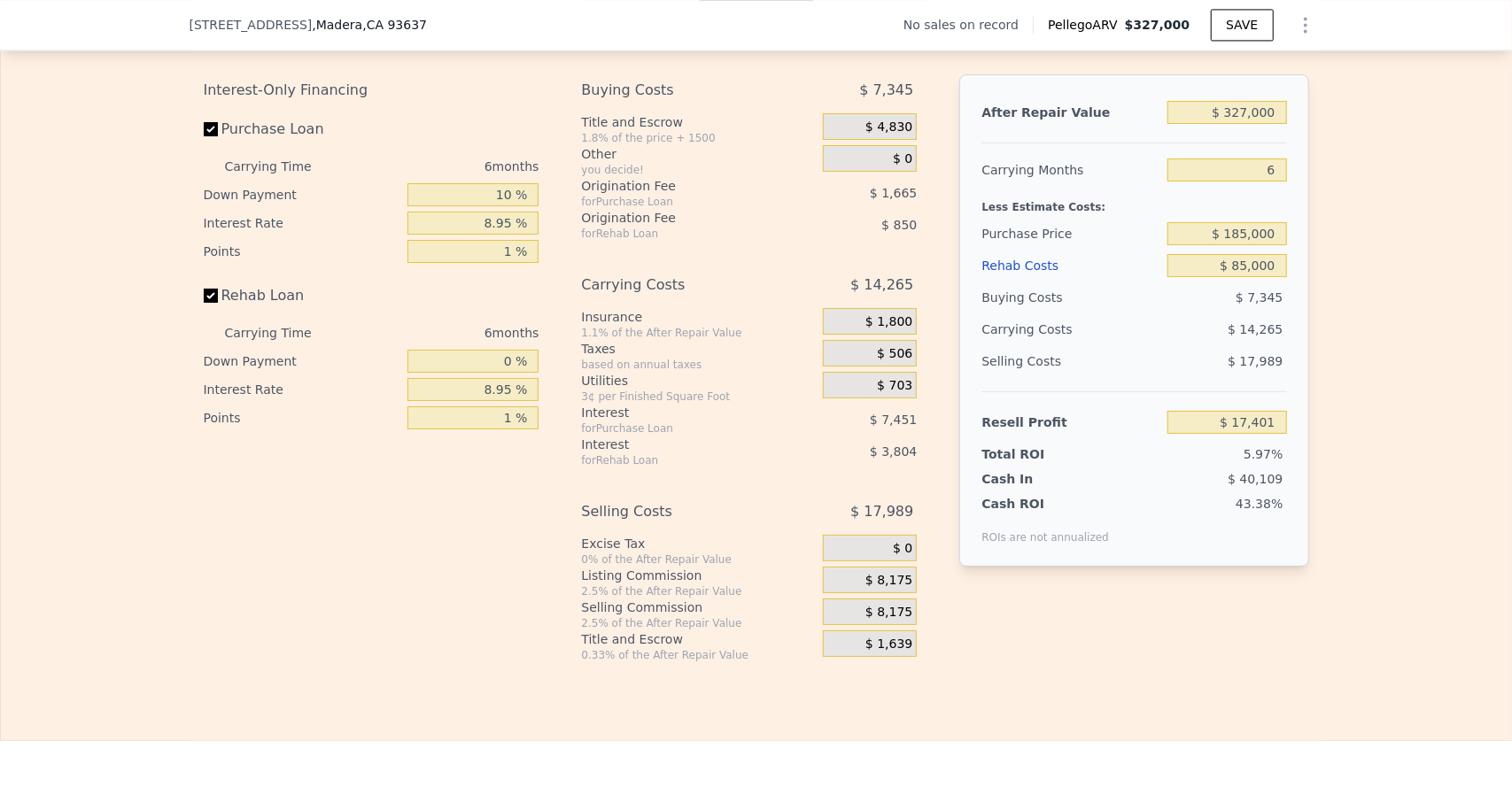
click at [888, 362] on span "$ 506" at bounding box center [894, 355] width 35 height 16
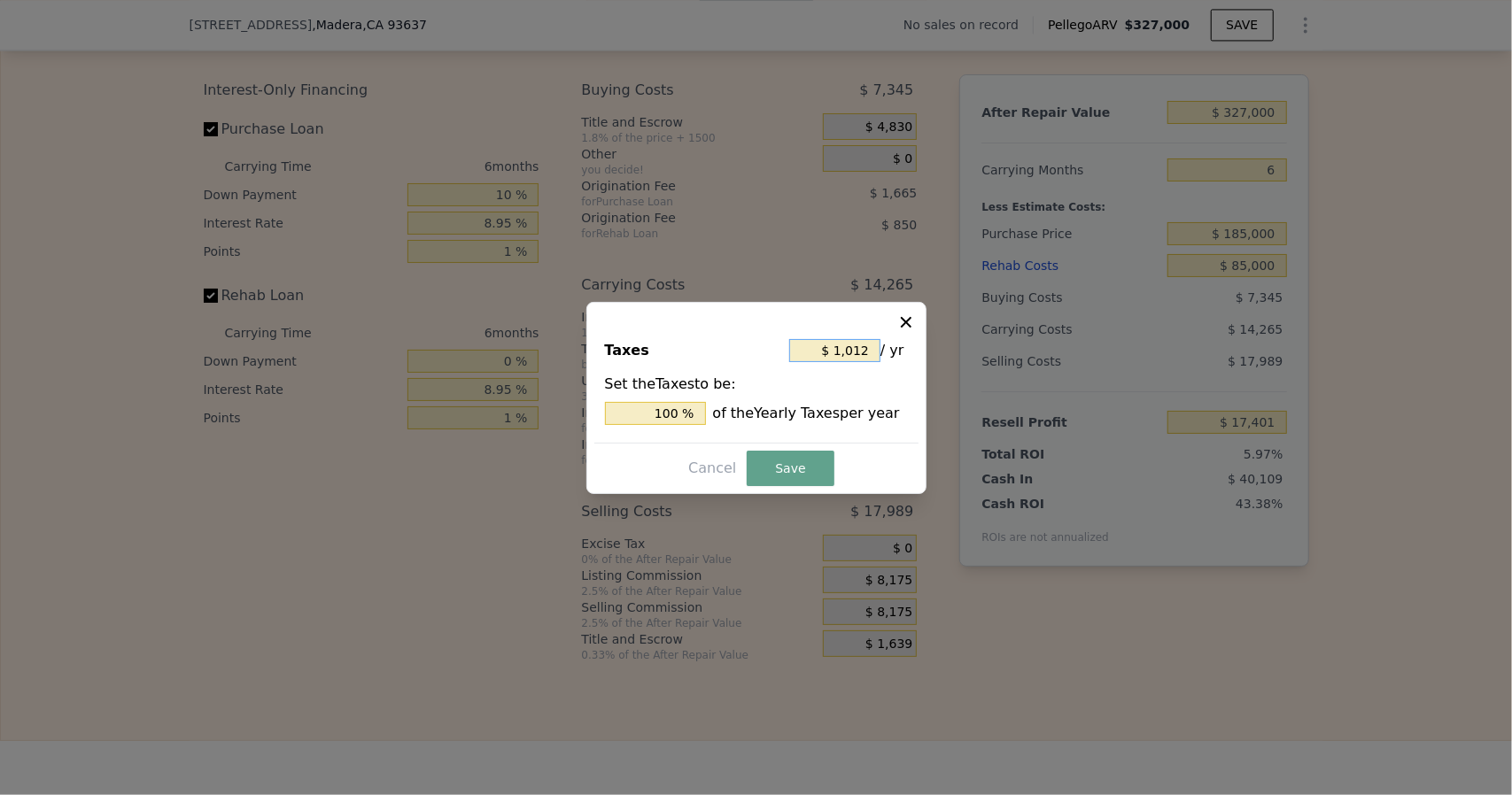
click at [869, 351] on input "$ 1,012" at bounding box center [834, 350] width 91 height 23
type input "$ 101"
type input "9.980 %"
type input "$ 10"
type input "0.988 %"
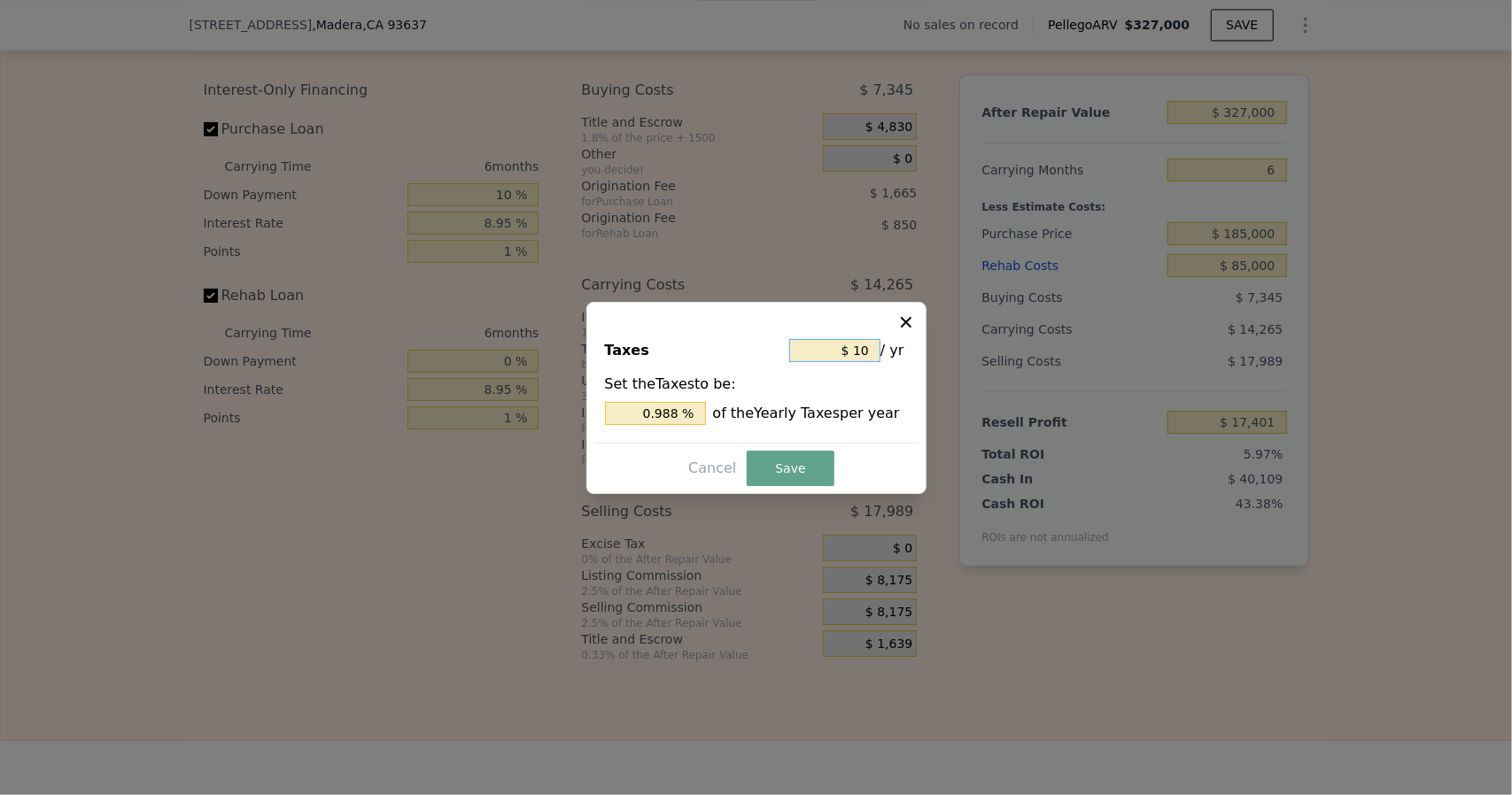
type input "$ 1"
type input "0.099 %"
type input "$ 3"
type input "0.296 %"
type input "$ 36"
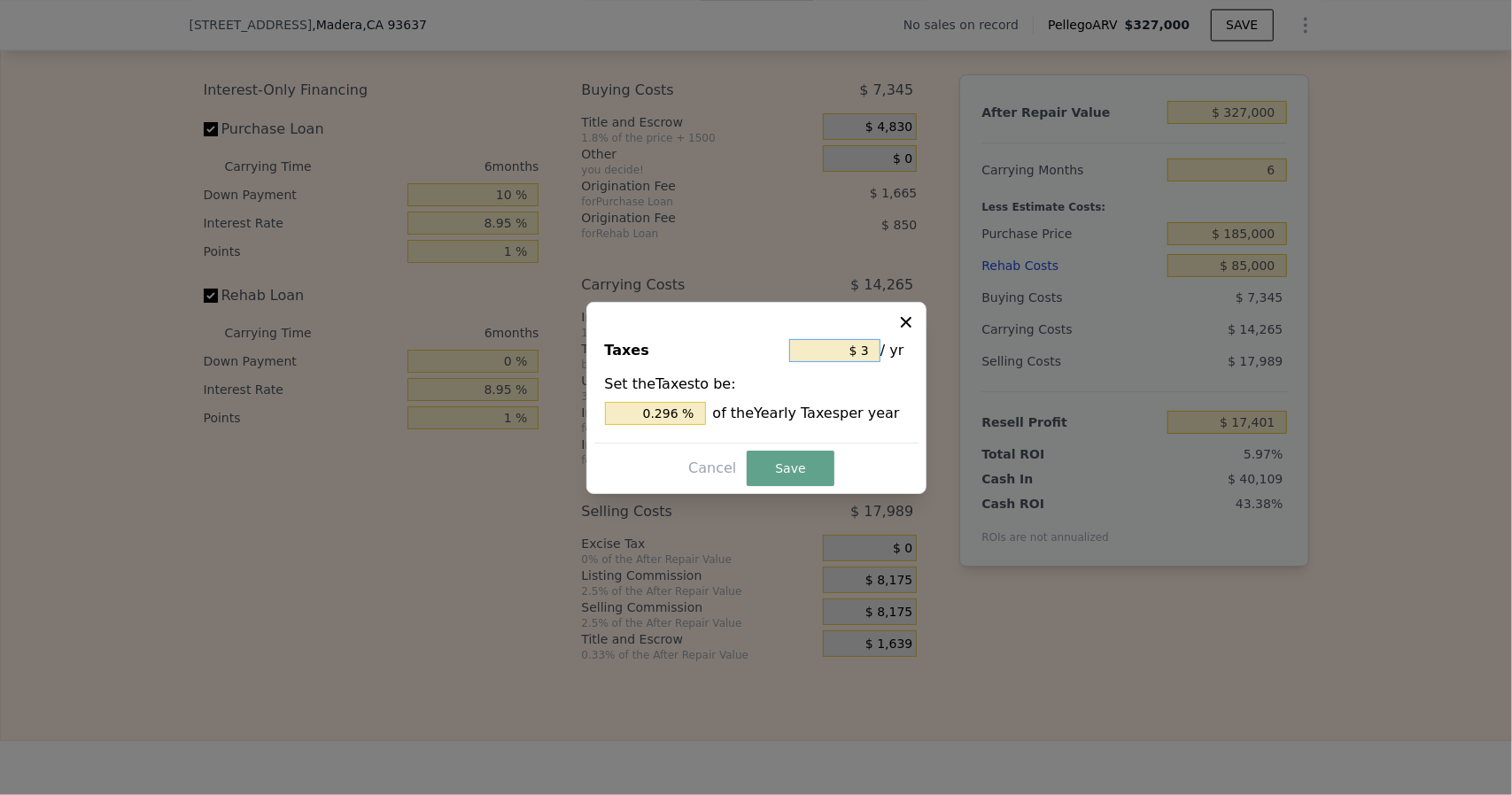
type input "3.557 %"
type input "$ 360"
type input "35.573 %"
type input "$ 3,600"
type input "355.731 %"
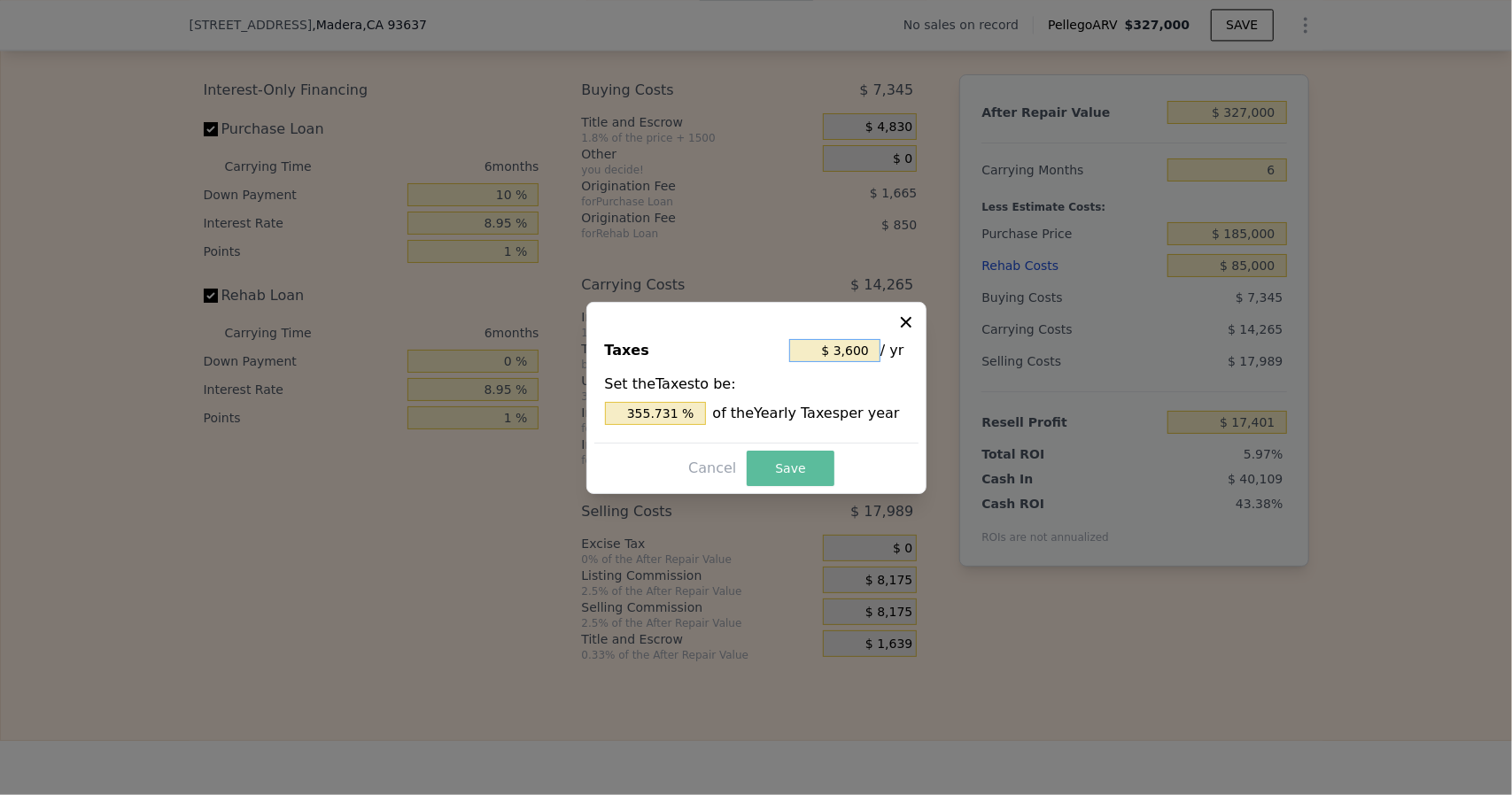
type input "$ 3,600"
click at [792, 468] on button "Save" at bounding box center [790, 468] width 87 height 35
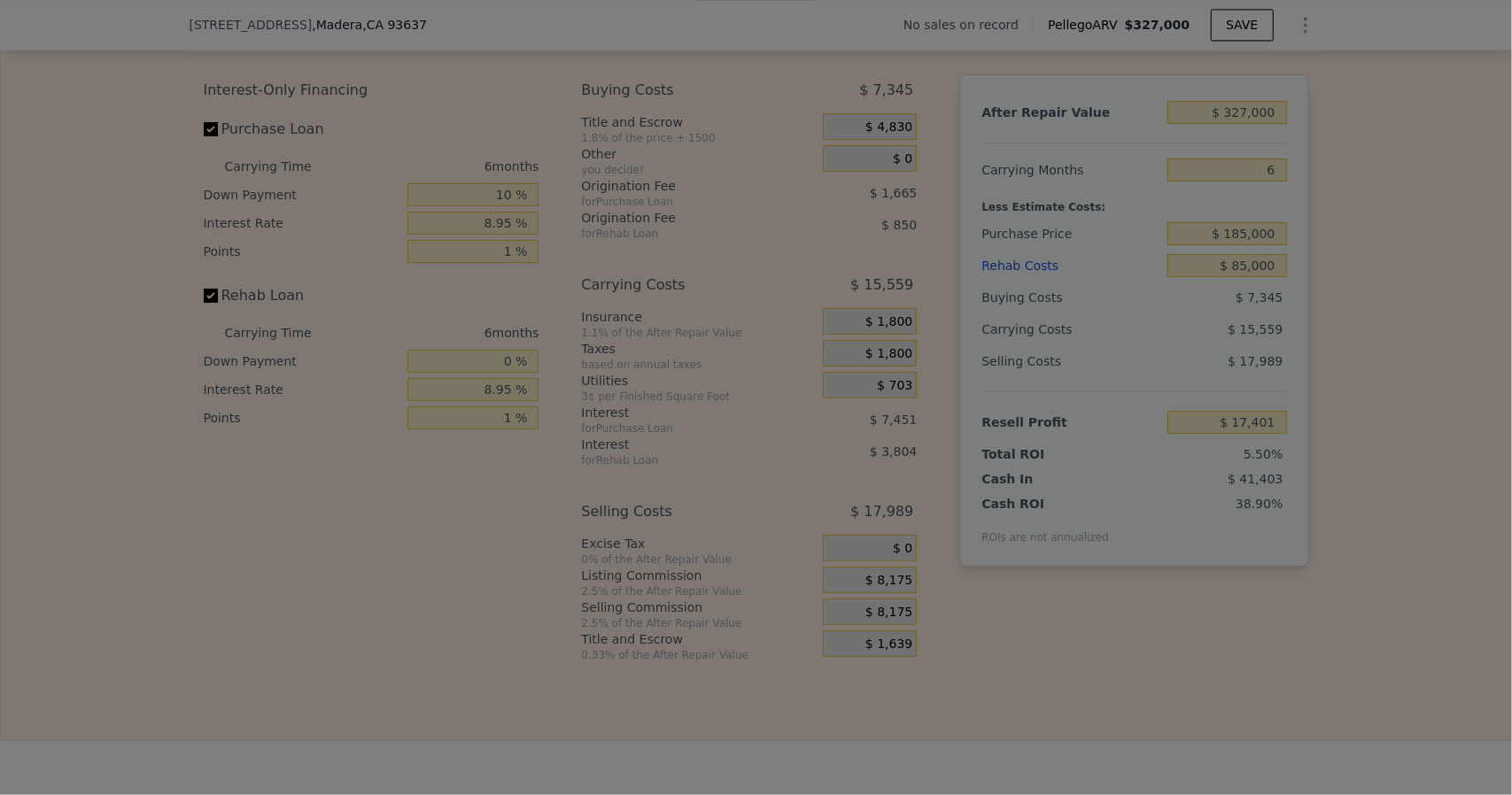
type input "$ 16,107"
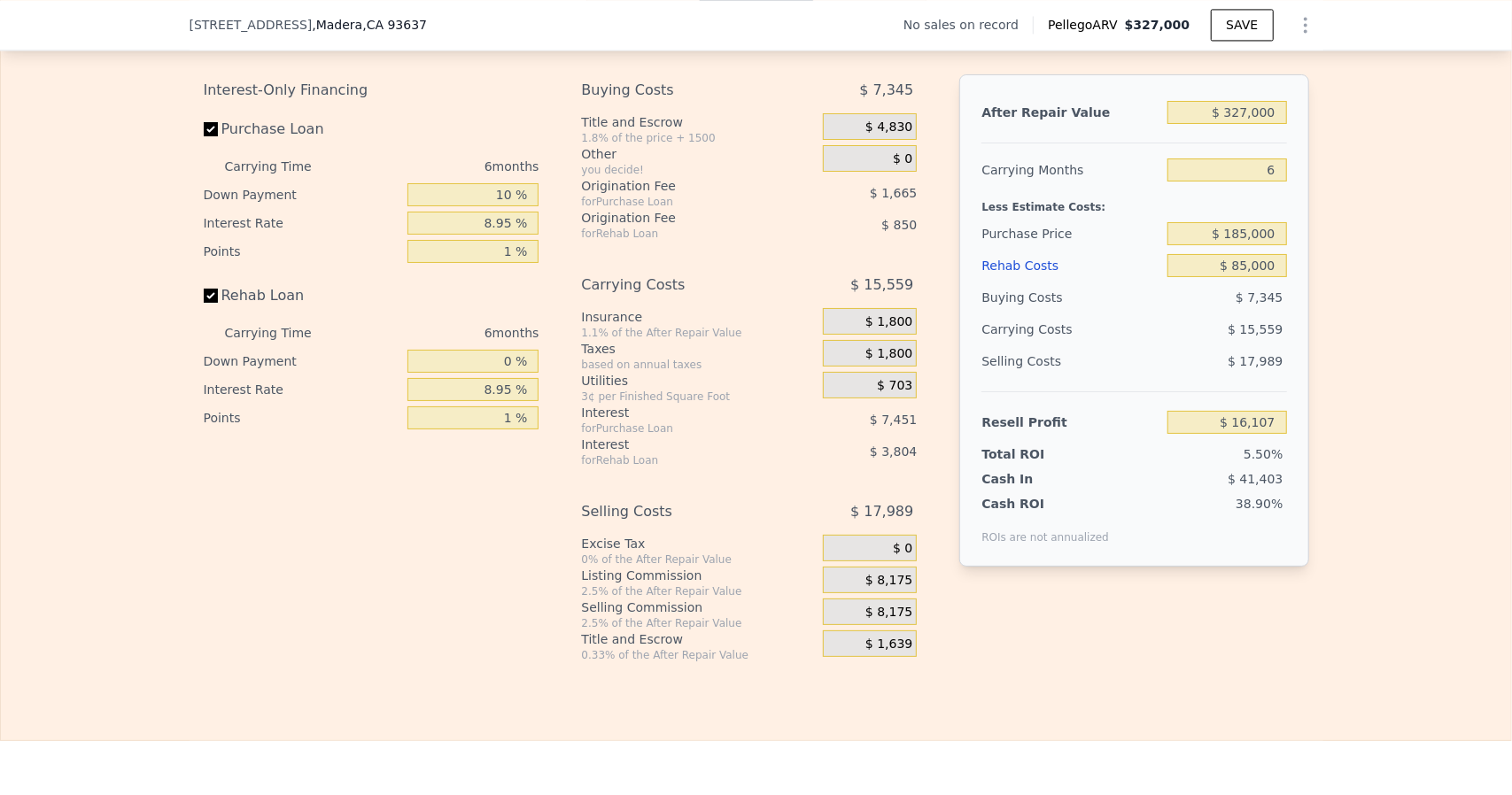
click at [893, 589] on span "$ 8,175" at bounding box center [889, 581] width 47 height 16
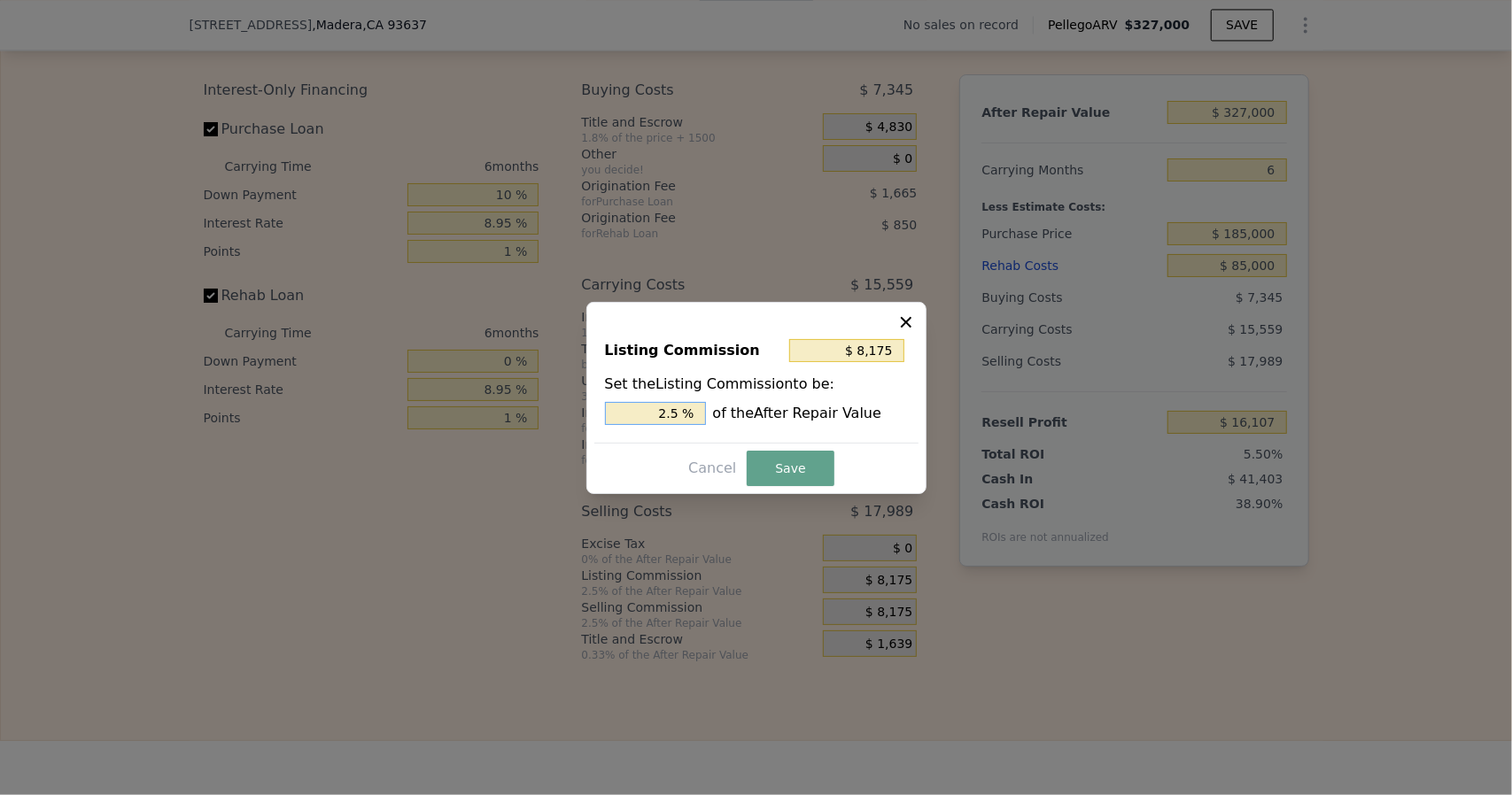
click at [673, 412] on input "2.5 %" at bounding box center [655, 412] width 101 height 23
type input "$ 81,750"
type input "25 %"
type input "$ 703,050"
type input "215 %"
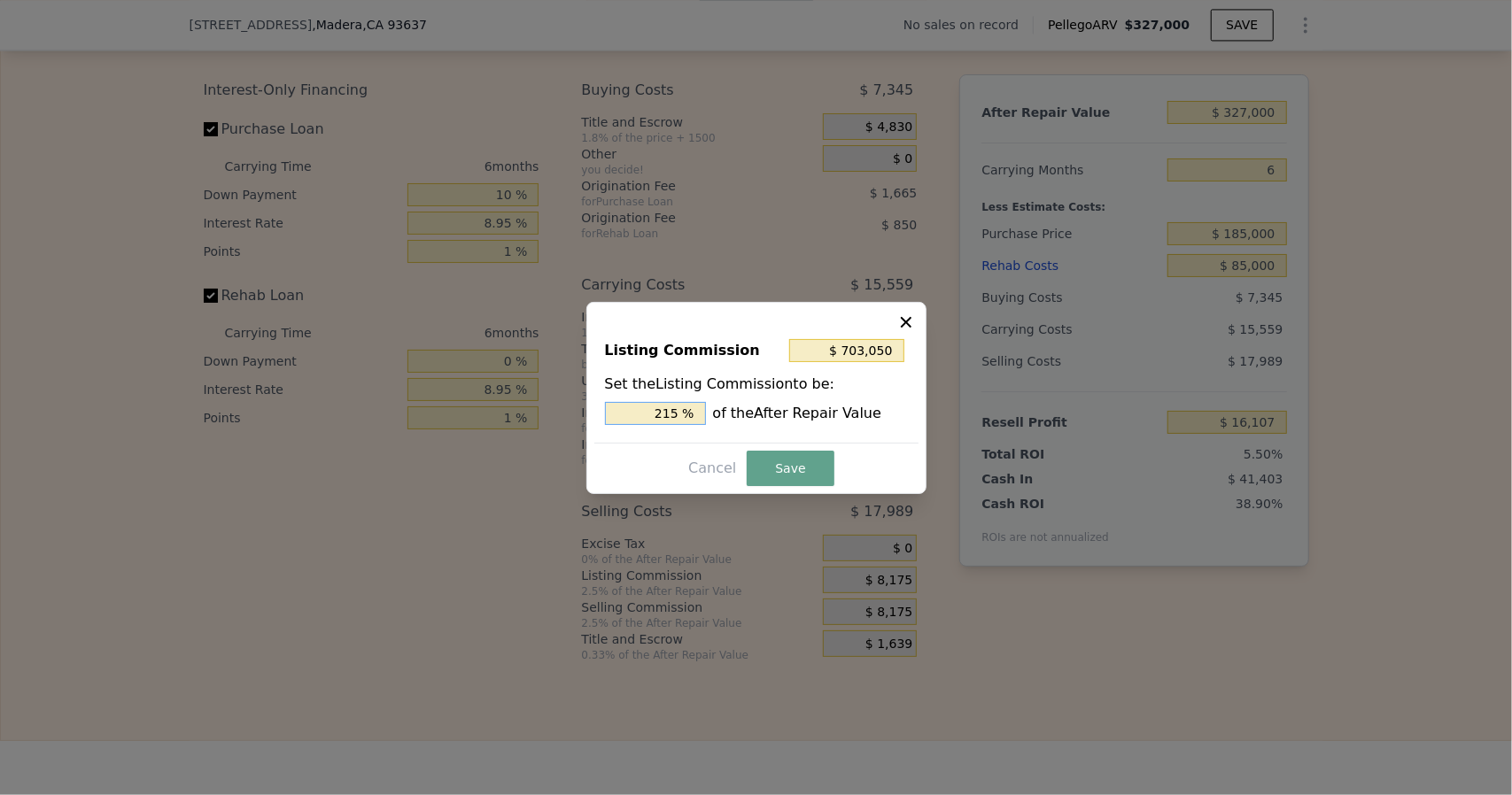
type input "$ 49,050"
type input "15 %"
type input "$ 4,905"
type input "1.5 %"
click at [808, 470] on button "Save" at bounding box center [790, 468] width 87 height 35
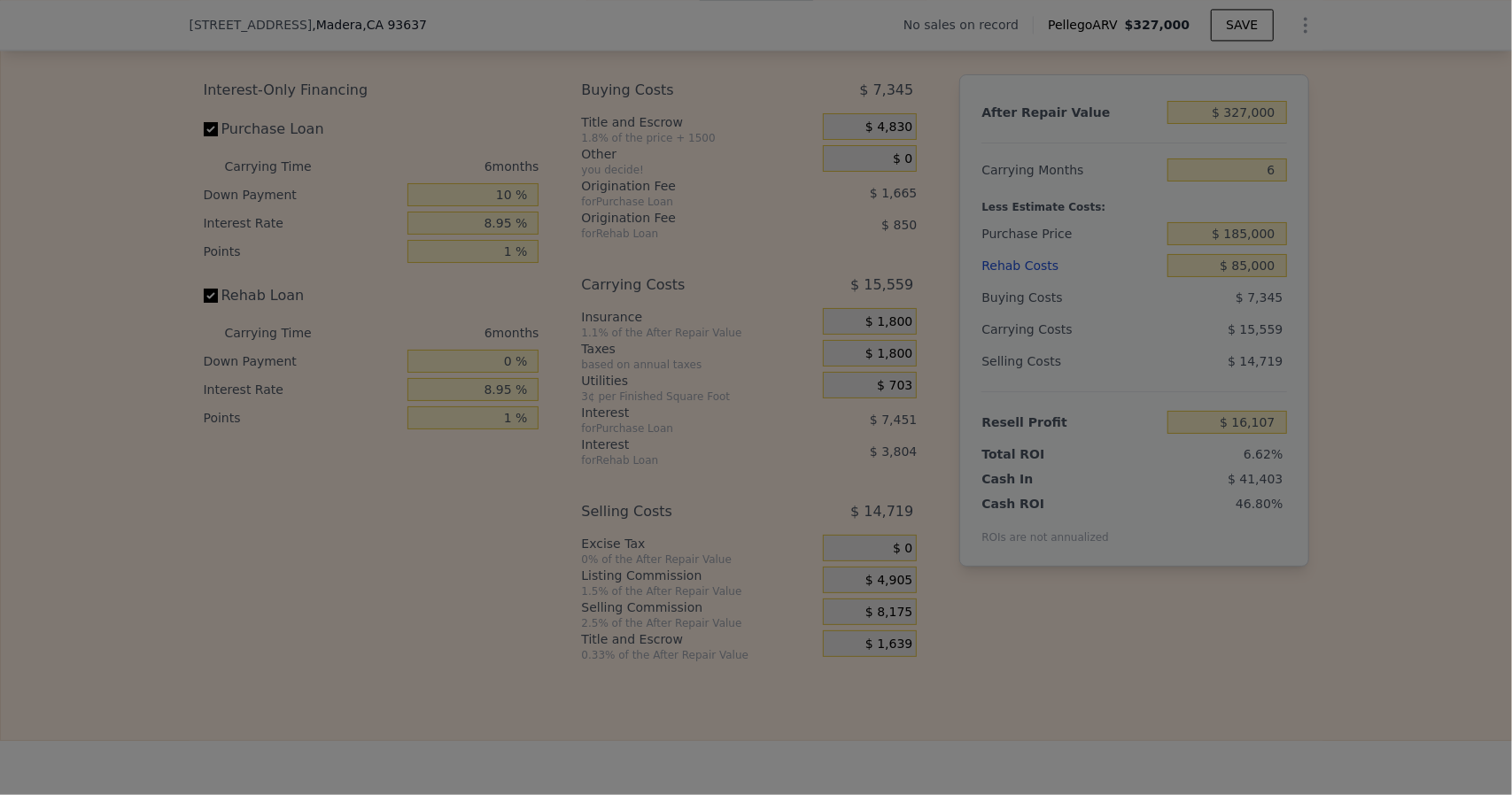
type input "$ 19,377"
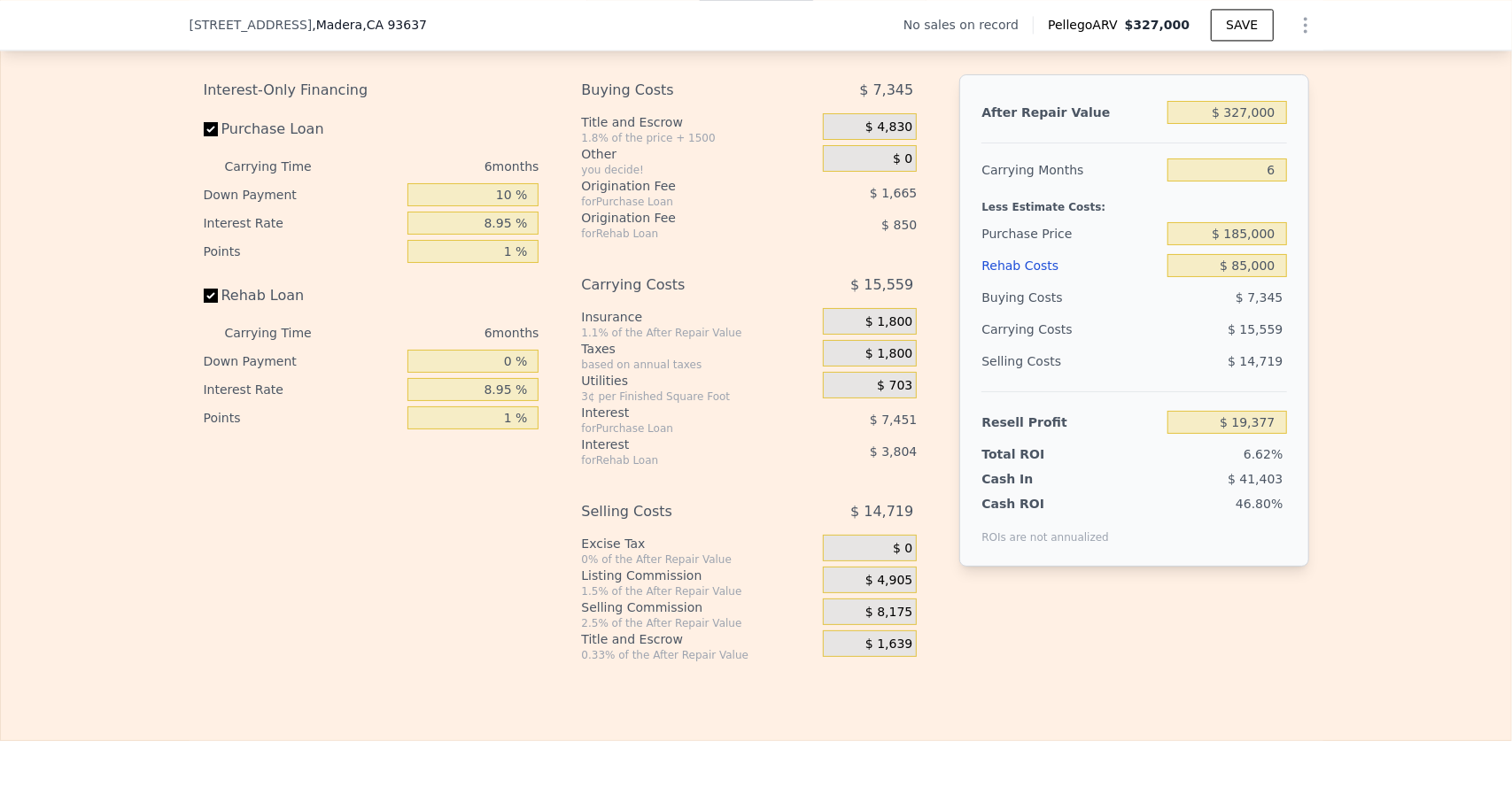
click at [864, 625] on div "$ 8,175" at bounding box center [870, 611] width 94 height 26
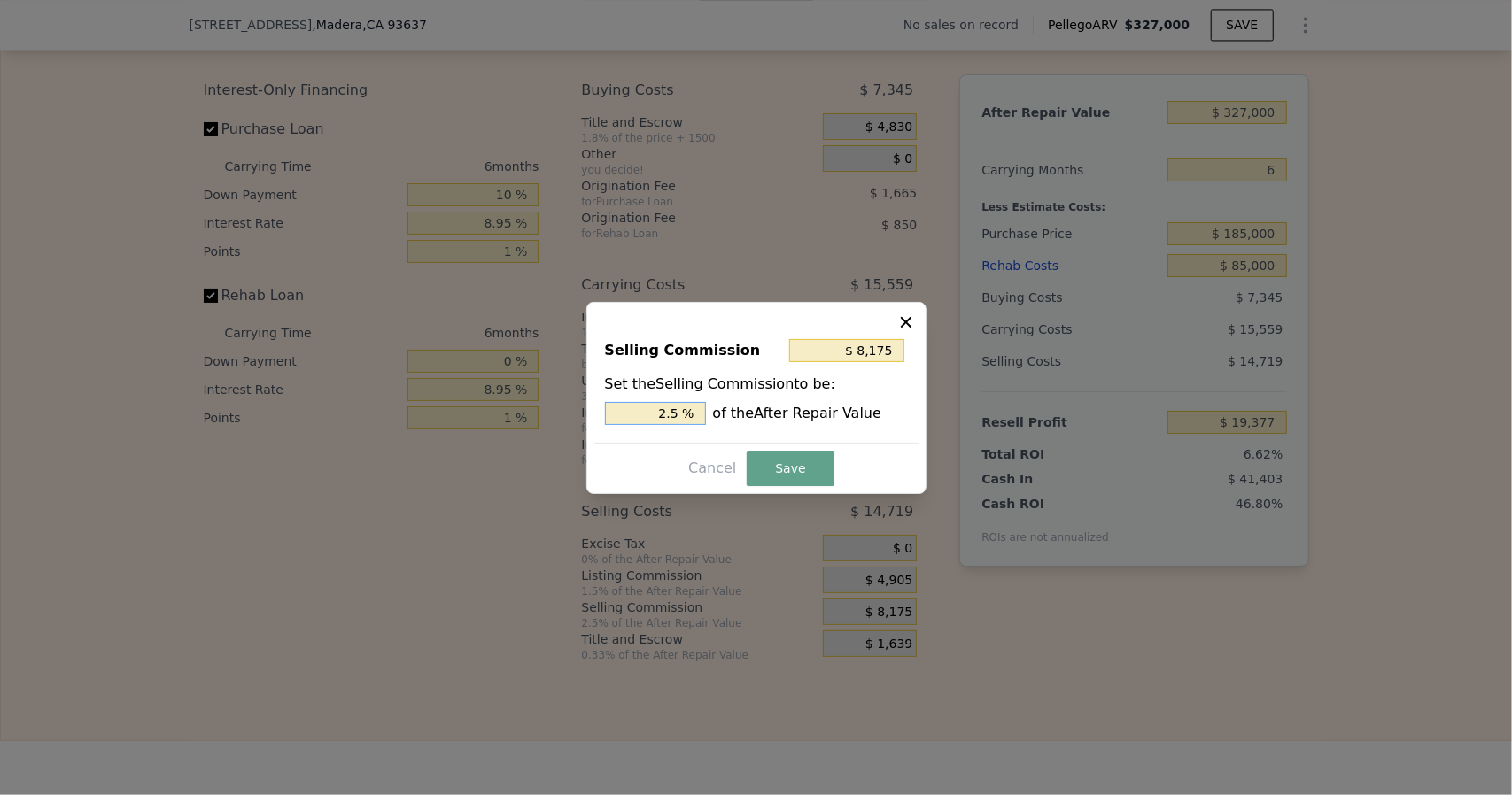
click at [685, 410] on input "2.5 %" at bounding box center [655, 412] width 101 height 23
type input "$ 6,540"
type input "2. %"
type input "$ 7,194"
type input "2.2 %"
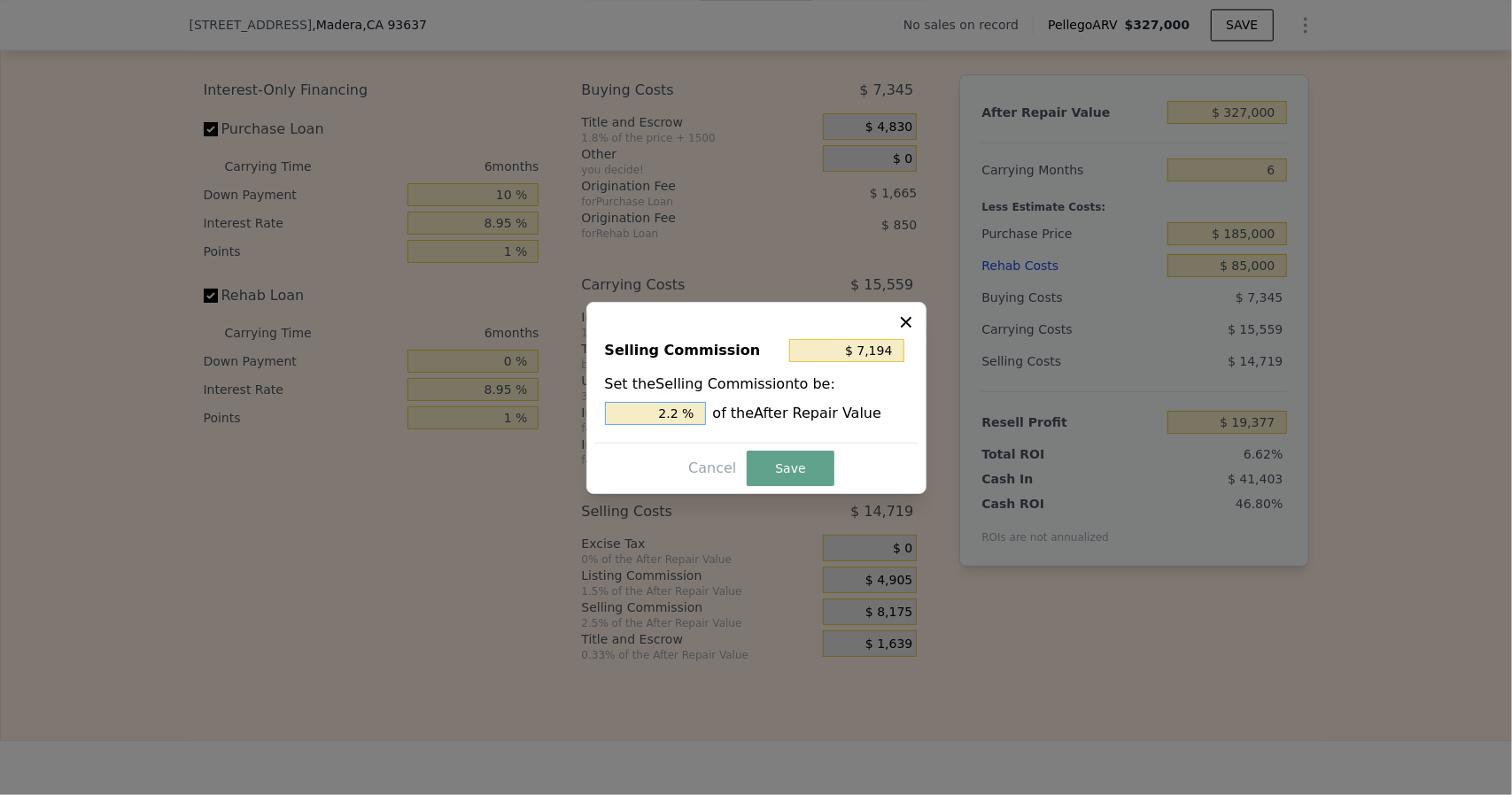
type input "$ 7,358"
type input "2.25 %"
click at [791, 476] on button "Save" at bounding box center [790, 468] width 87 height 35
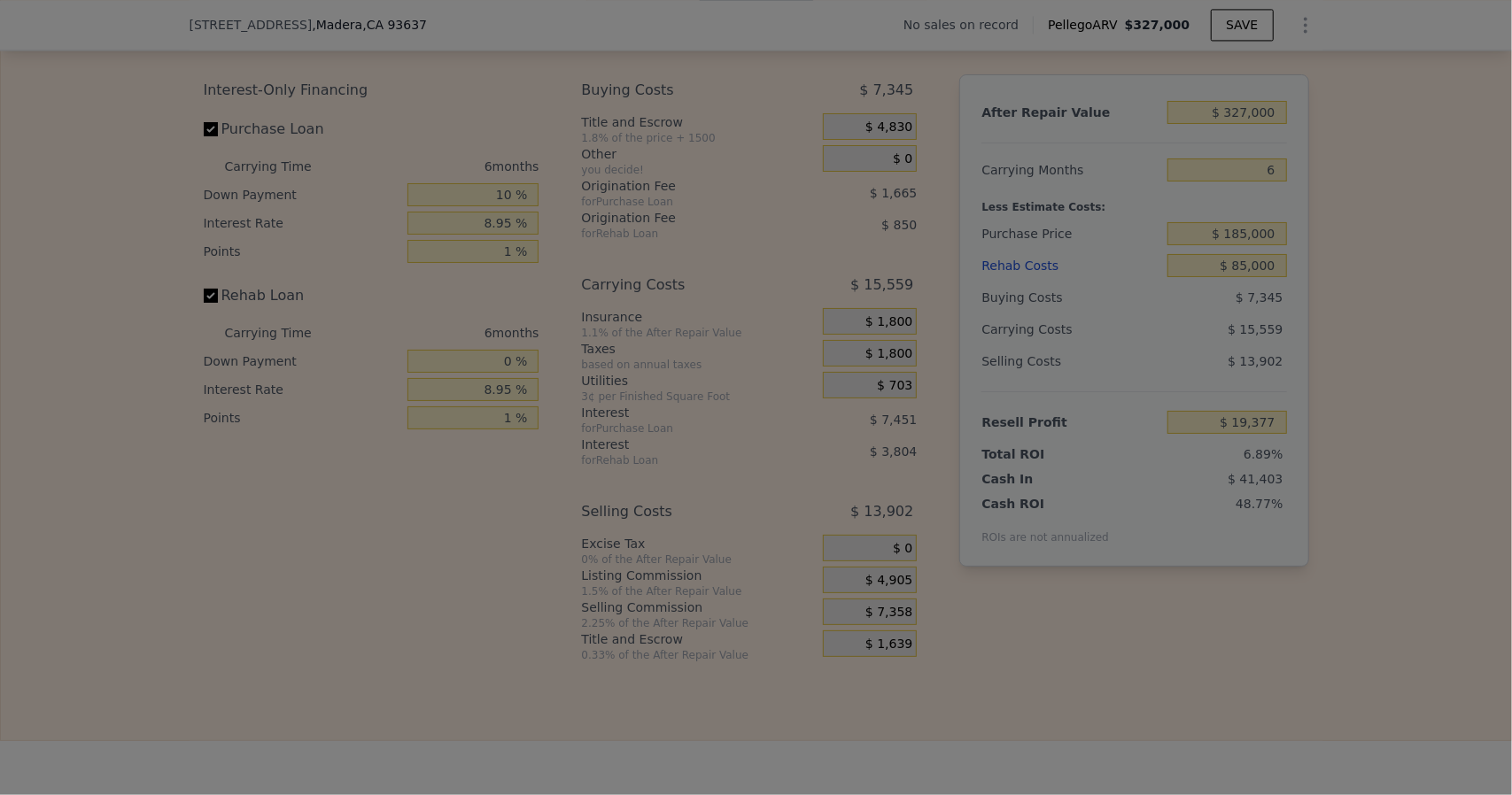
type input "$ 20,194"
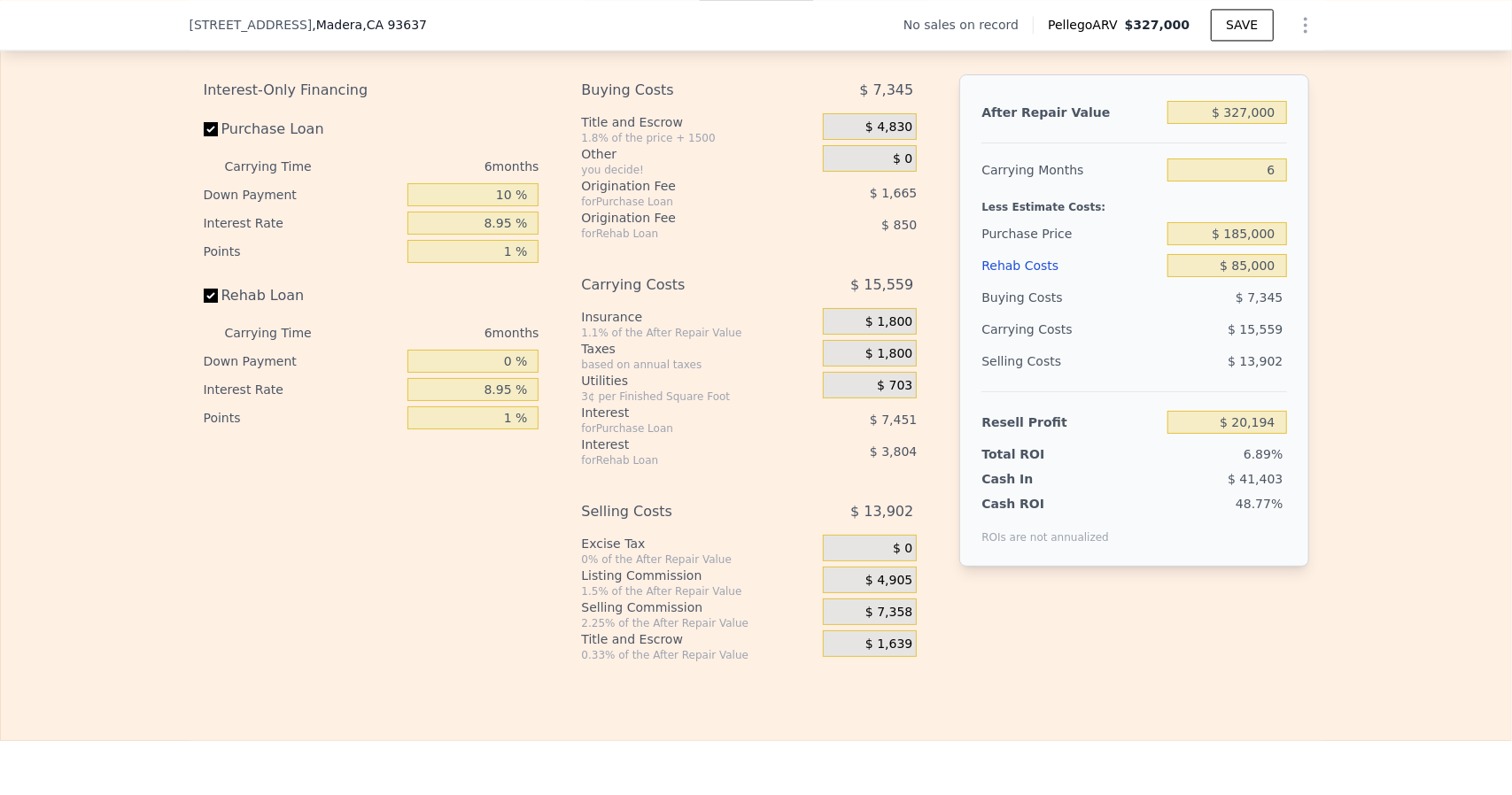
click at [873, 652] on span "$ 1,639" at bounding box center [889, 645] width 47 height 16
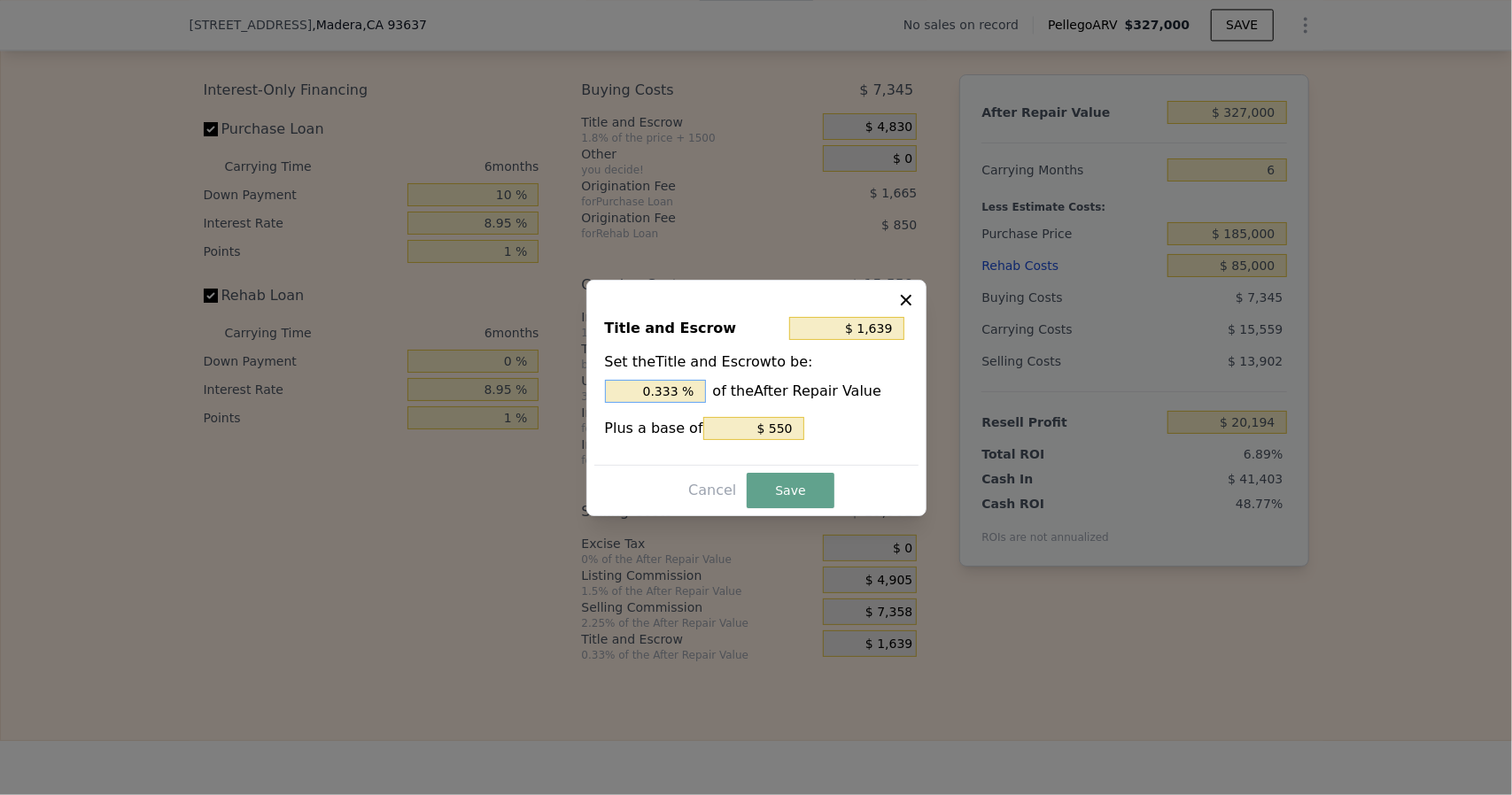
click at [683, 387] on input "0.333 %" at bounding box center [655, 391] width 101 height 23
type input "$ 1,629"
type input "0.33 %"
type input "$ 1,531"
type input "0.3 %"
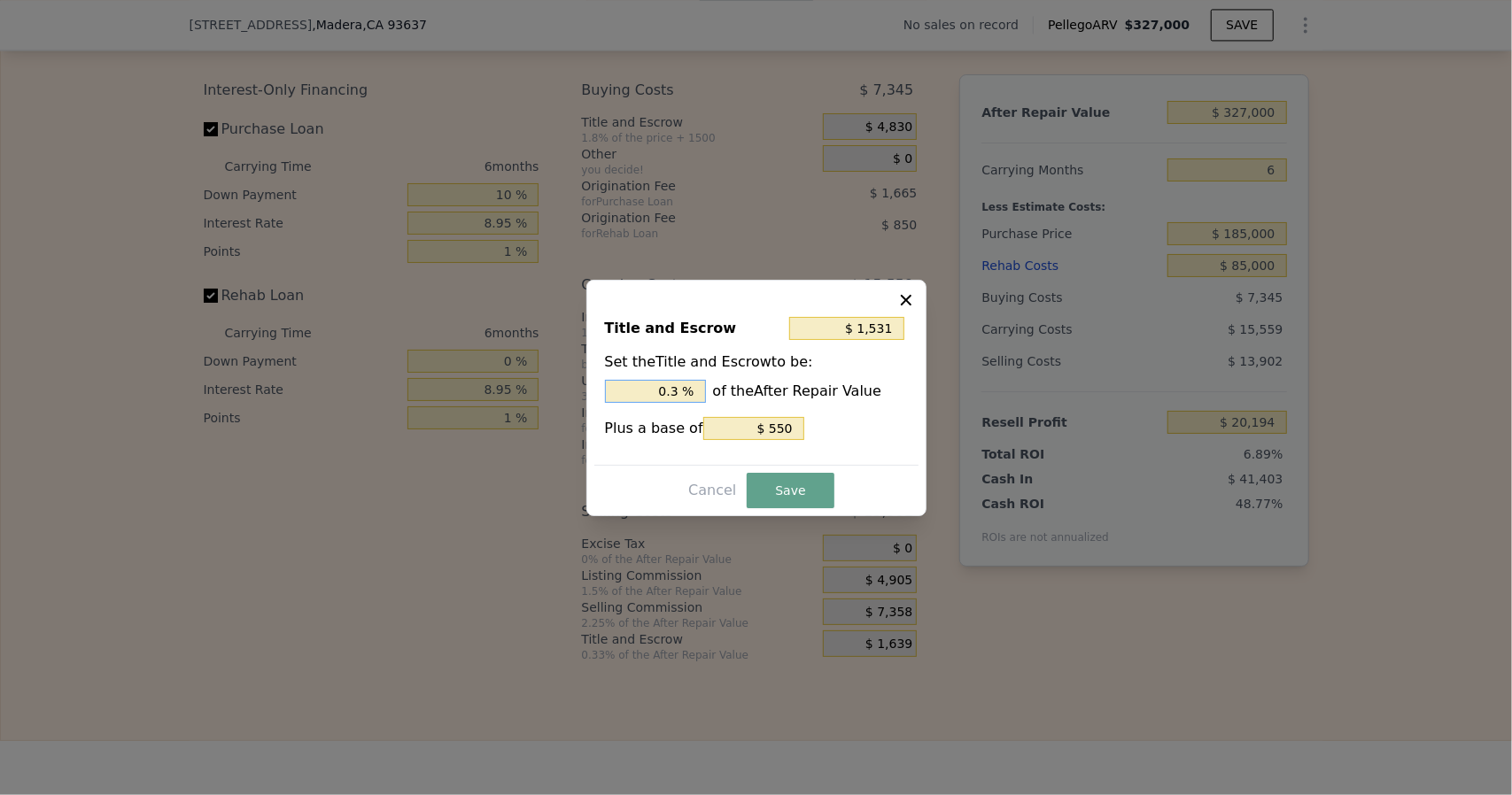
type input "$ 550"
type input "0. %"
type input "$ 2,839"
type input "0.7 %"
type input "$ 3,003"
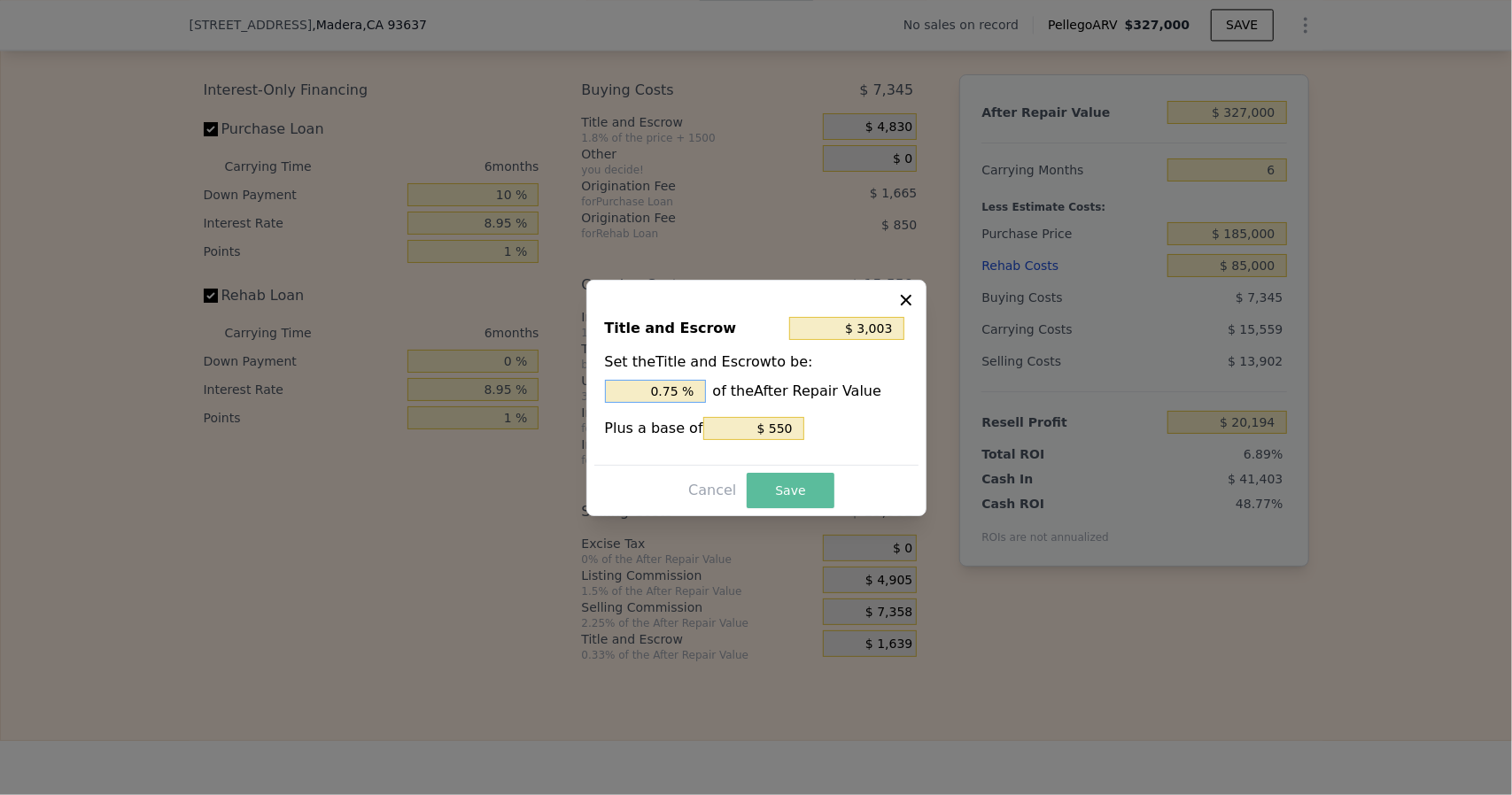
type input "0.75 %"
click at [790, 489] on button "Save" at bounding box center [790, 490] width 87 height 35
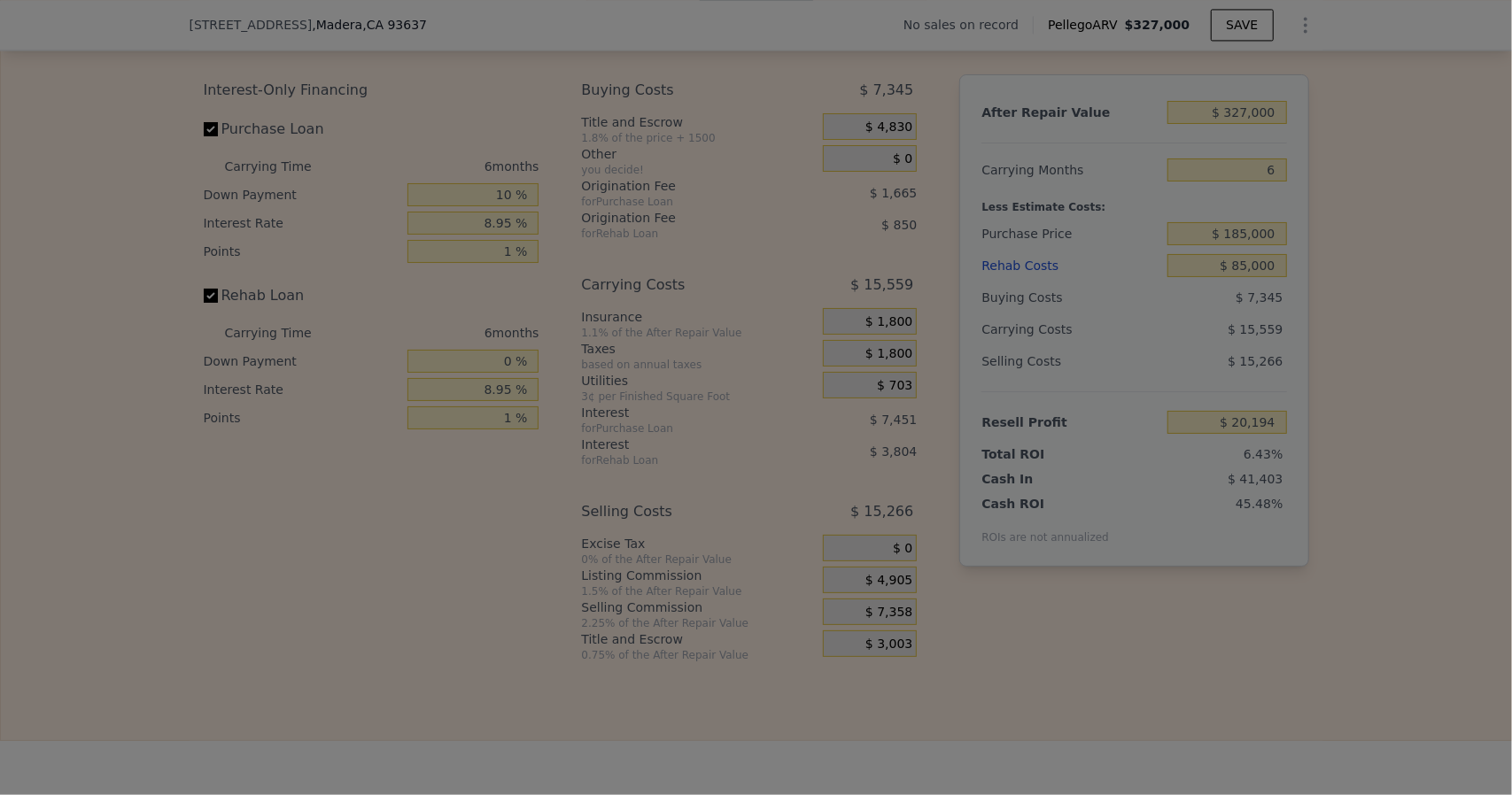
type input "$ 18,830"
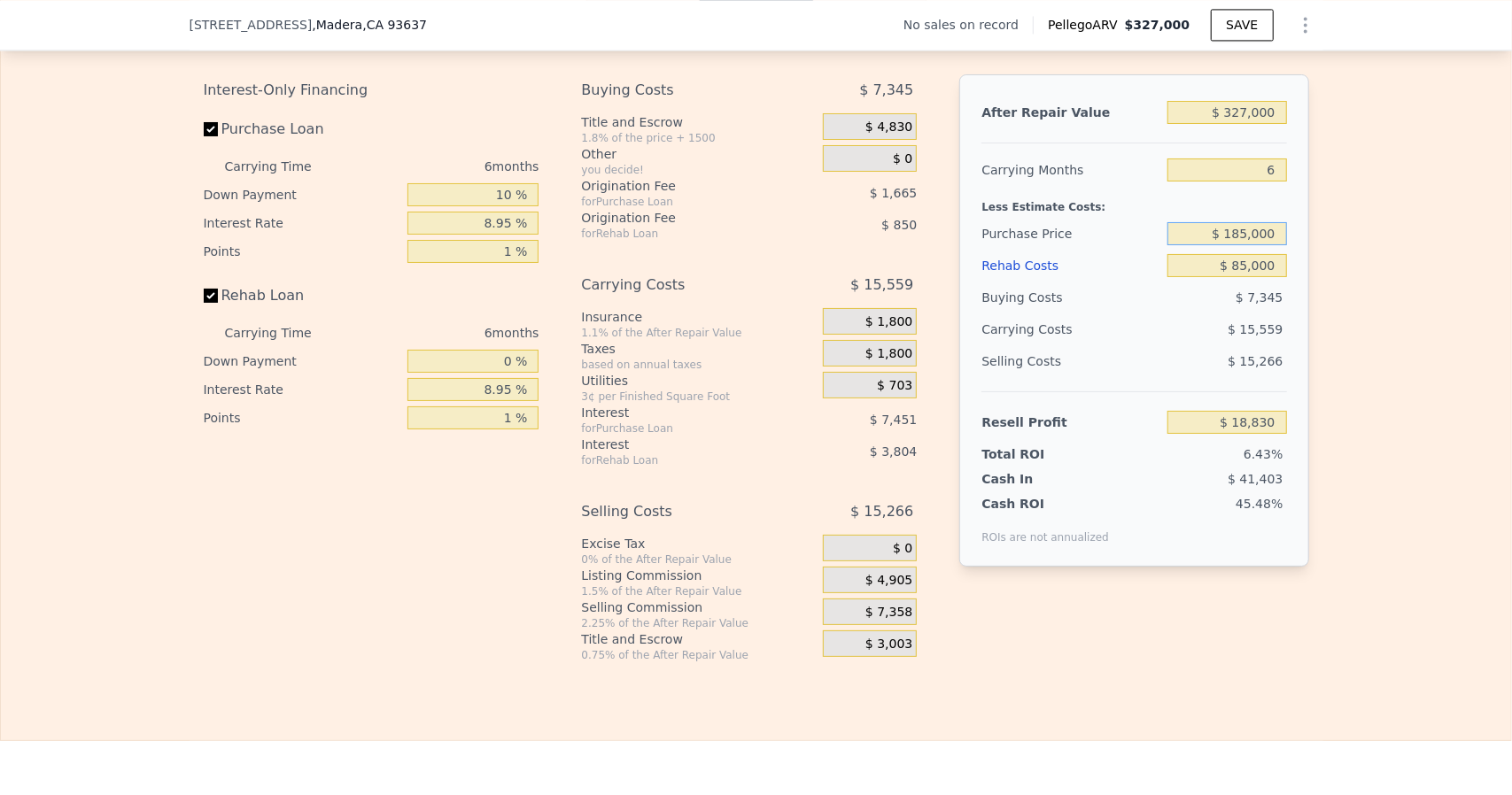
click at [1246, 245] on input "$ 185,000" at bounding box center [1226, 233] width 119 height 23
type input "$ 168,000"
click at [1394, 427] on div "Edit the assumptions in yellow boxes. Input profit to calculate an offer price.…" at bounding box center [756, 333] width 1510 height 658
type input "$ 36,973"
click at [1243, 245] on input "$ 168,000" at bounding box center [1226, 233] width 119 height 23
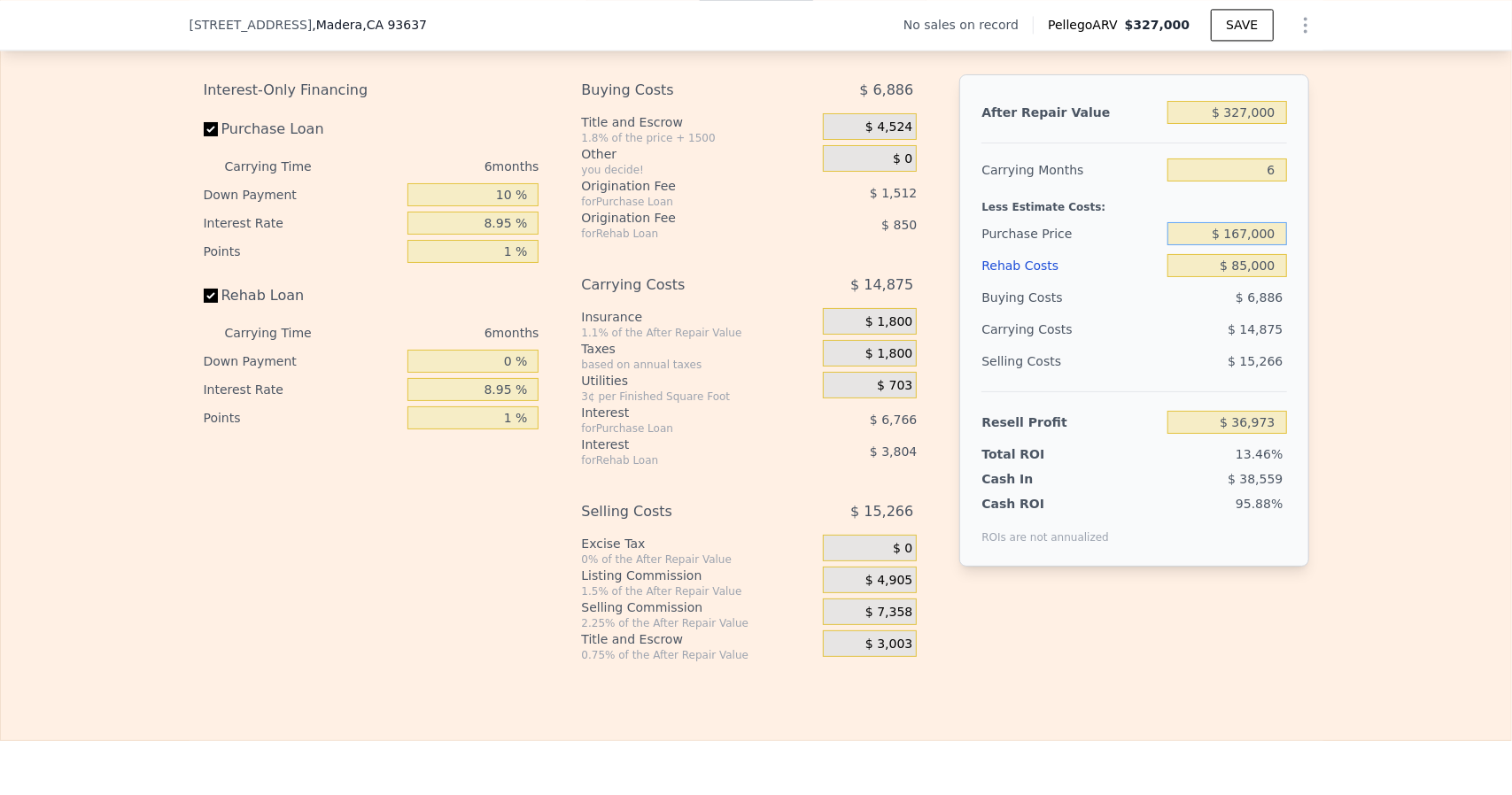
type input "$ 167,000"
click at [1385, 366] on div "Edit the assumptions in yellow boxes. Input profit to calculate an offer price.…" at bounding box center [756, 333] width 1510 height 658
type input "$ 38,042"
